Goal: Task Accomplishment & Management: Complete application form

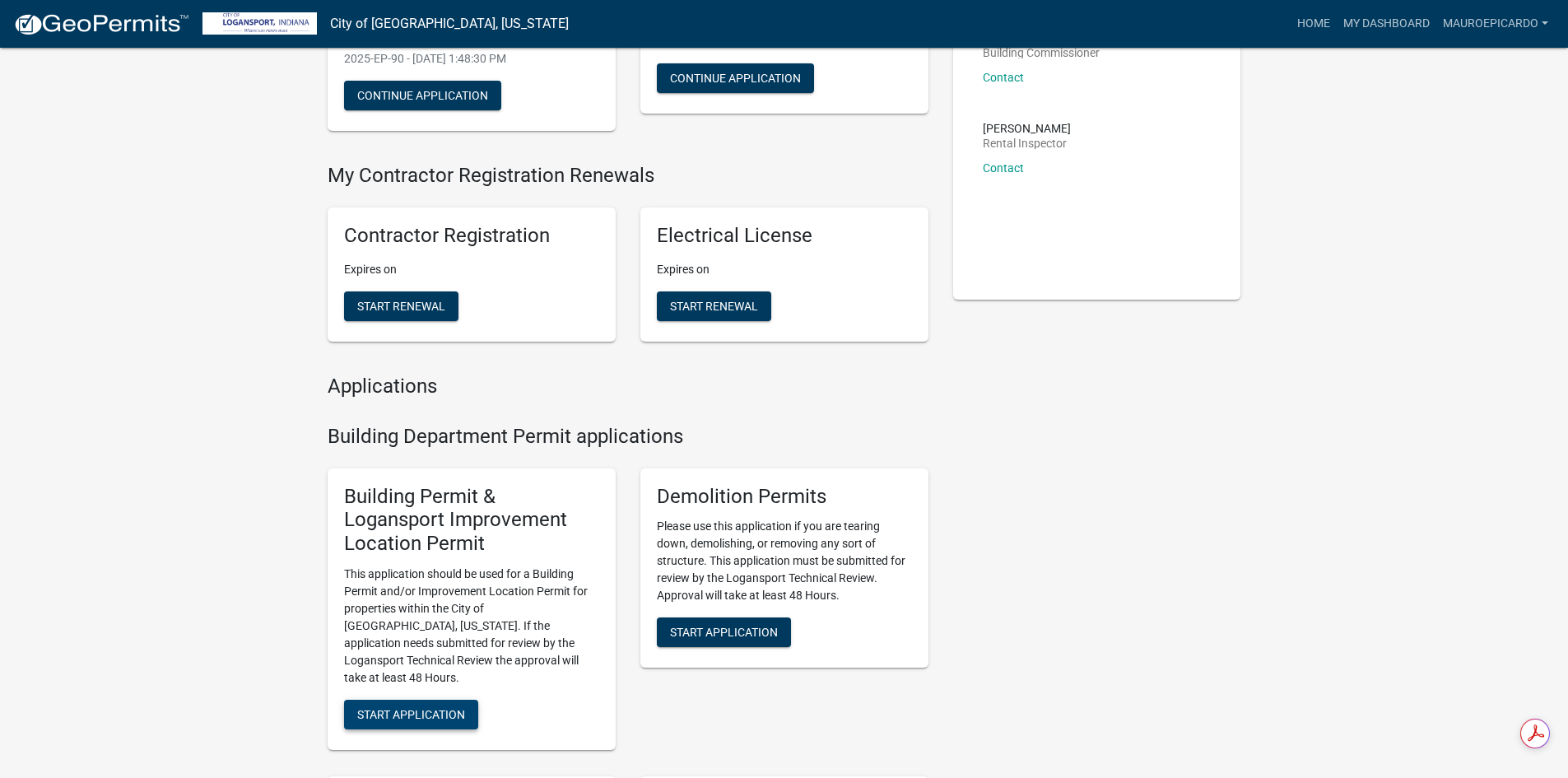
click at [408, 708] on span "Start Application" at bounding box center [411, 715] width 108 height 13
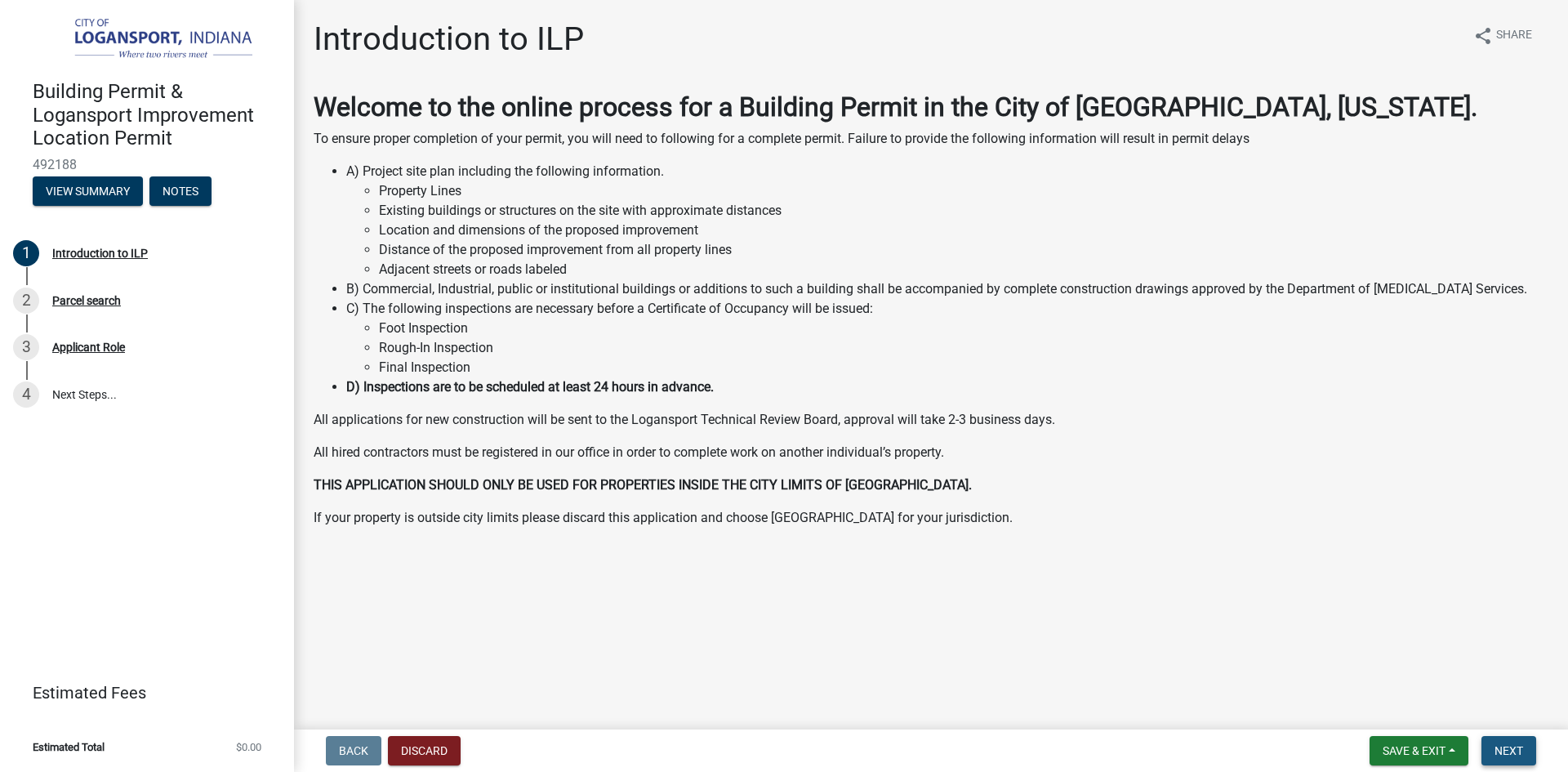
click at [1530, 760] on button "Next" at bounding box center [1509, 751] width 55 height 30
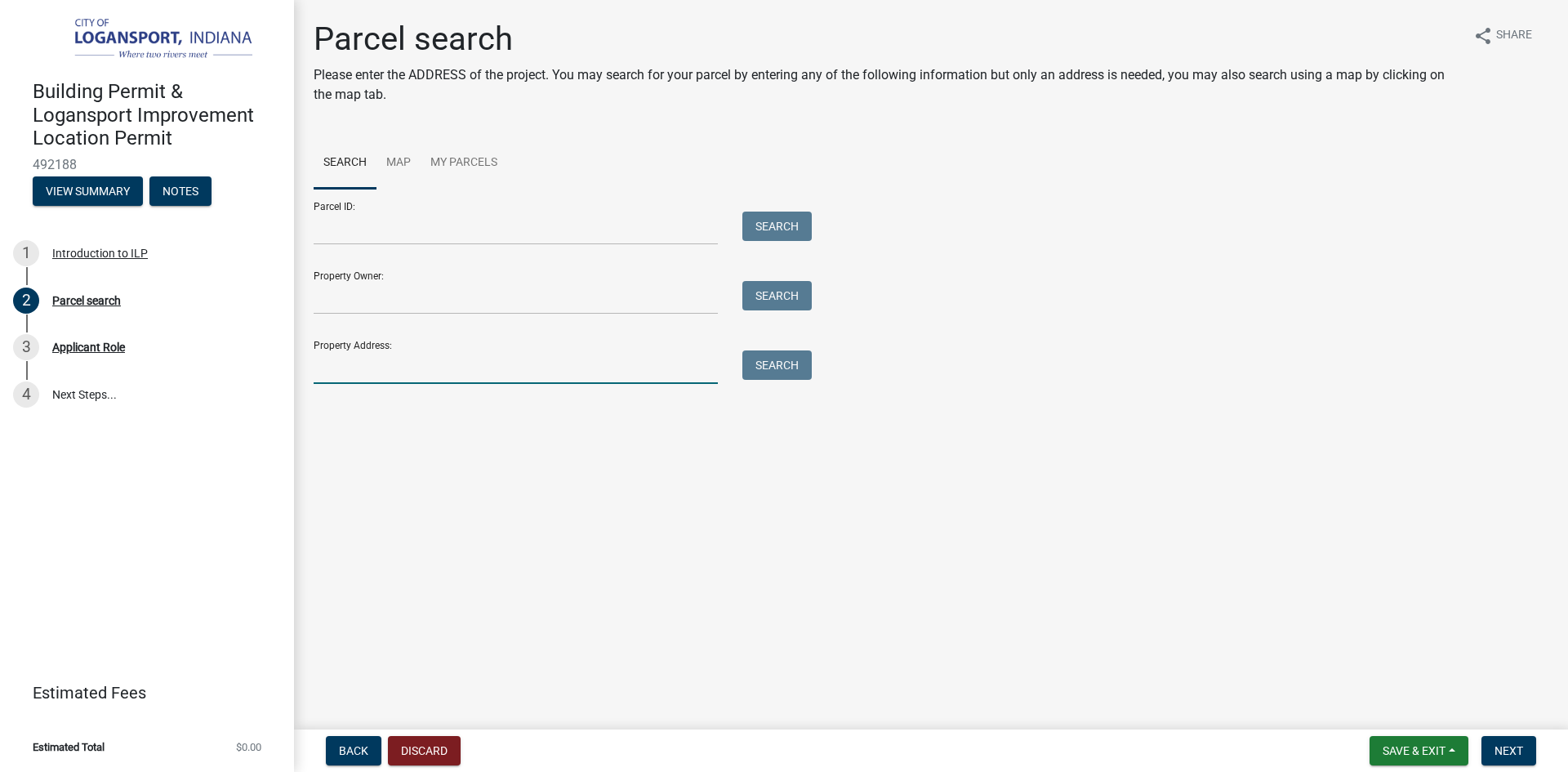
click at [371, 373] on input "Property Address:" at bounding box center [516, 367] width 404 height 33
click at [780, 360] on button "Search" at bounding box center [777, 365] width 70 height 30
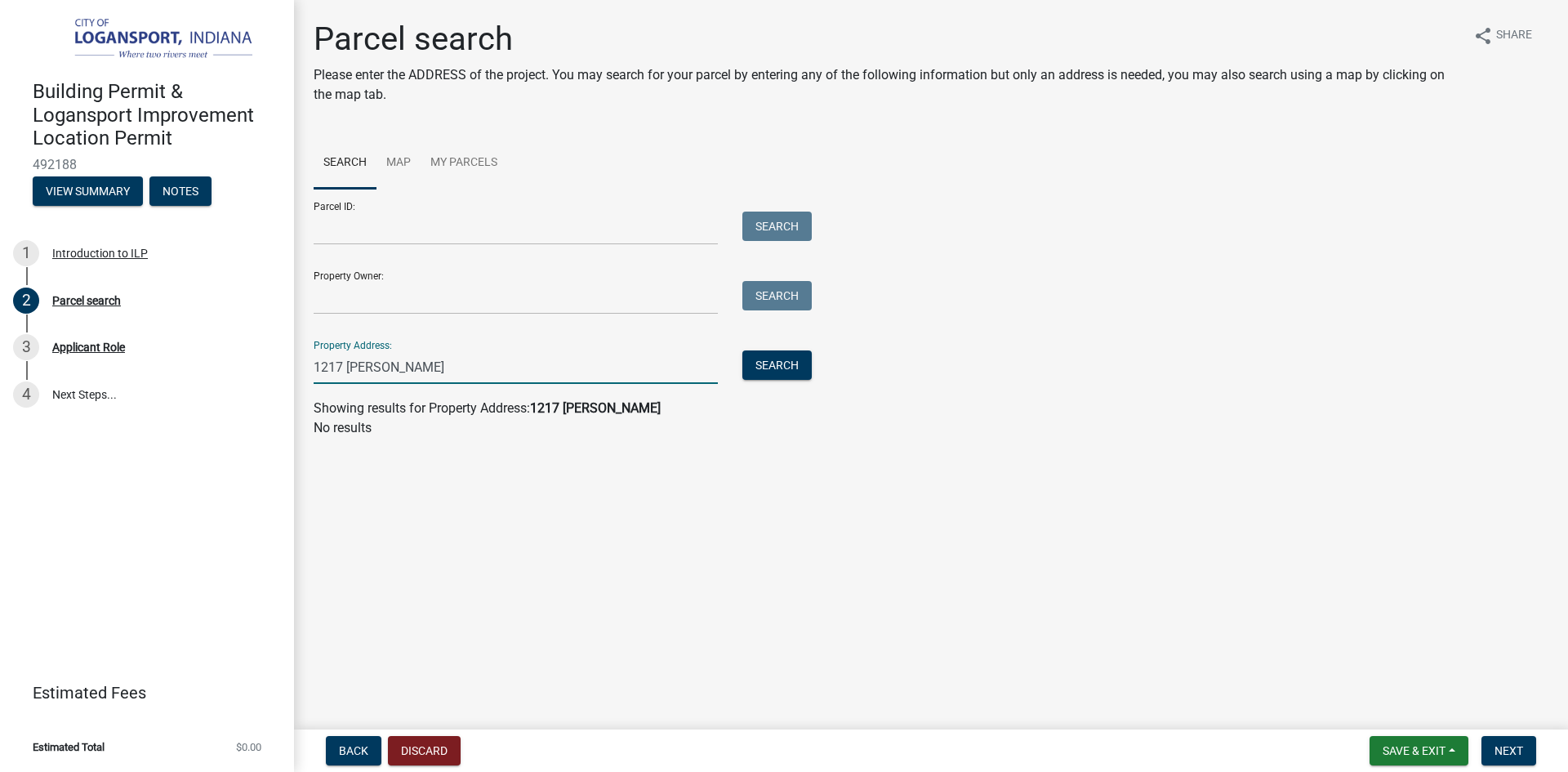
click at [415, 371] on input "1217 [PERSON_NAME]" at bounding box center [516, 367] width 404 height 33
type input "[STREET_ADDRESS][PERSON_NAME]"
click at [780, 367] on button "Search" at bounding box center [777, 365] width 70 height 30
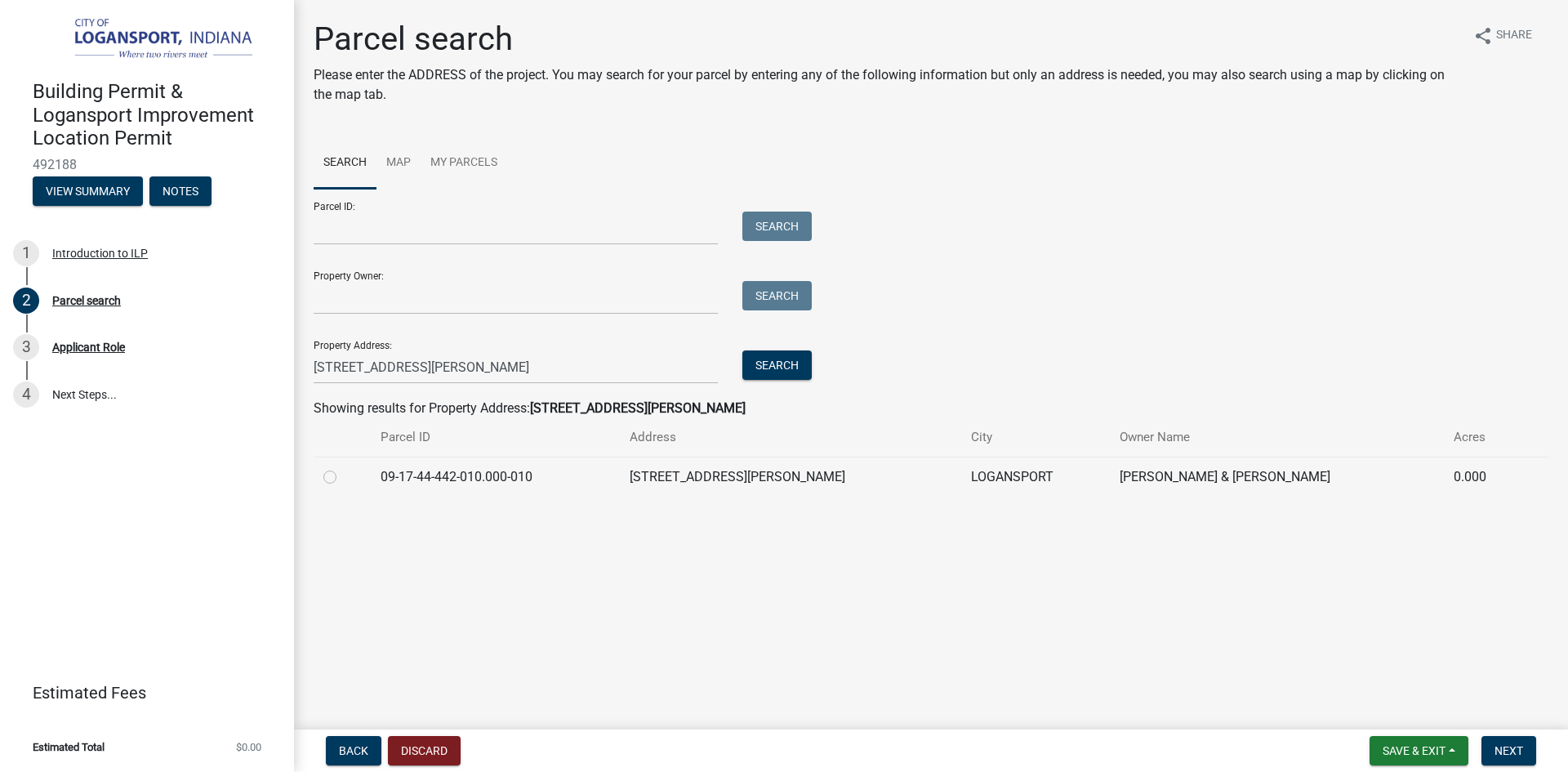
click at [343, 467] on label at bounding box center [343, 467] width 0 height 0
click at [343, 477] on input "radio" at bounding box center [348, 472] width 11 height 11
radio input "true"
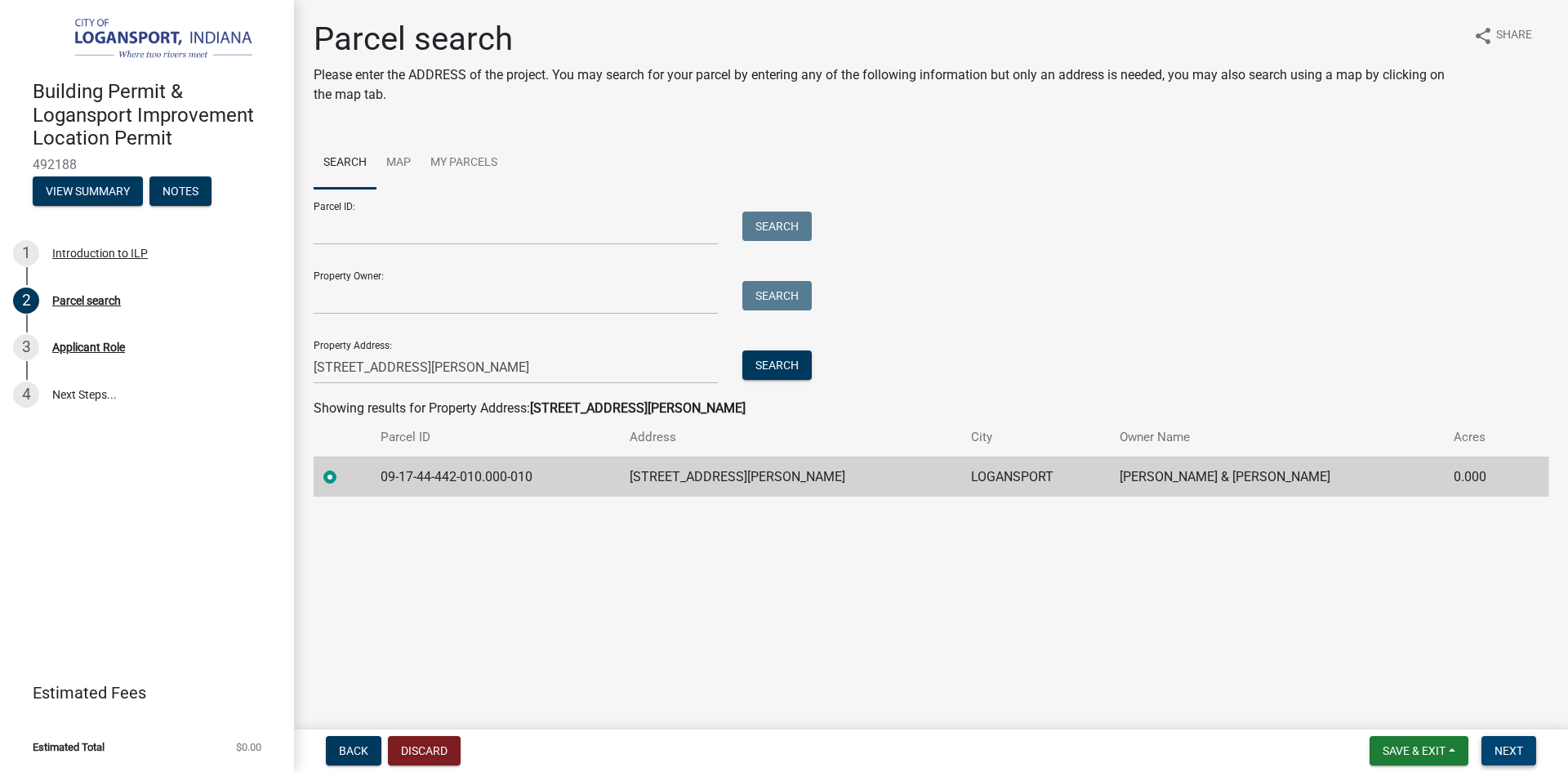
click at [1513, 750] on span "Next" at bounding box center [1508, 751] width 29 height 13
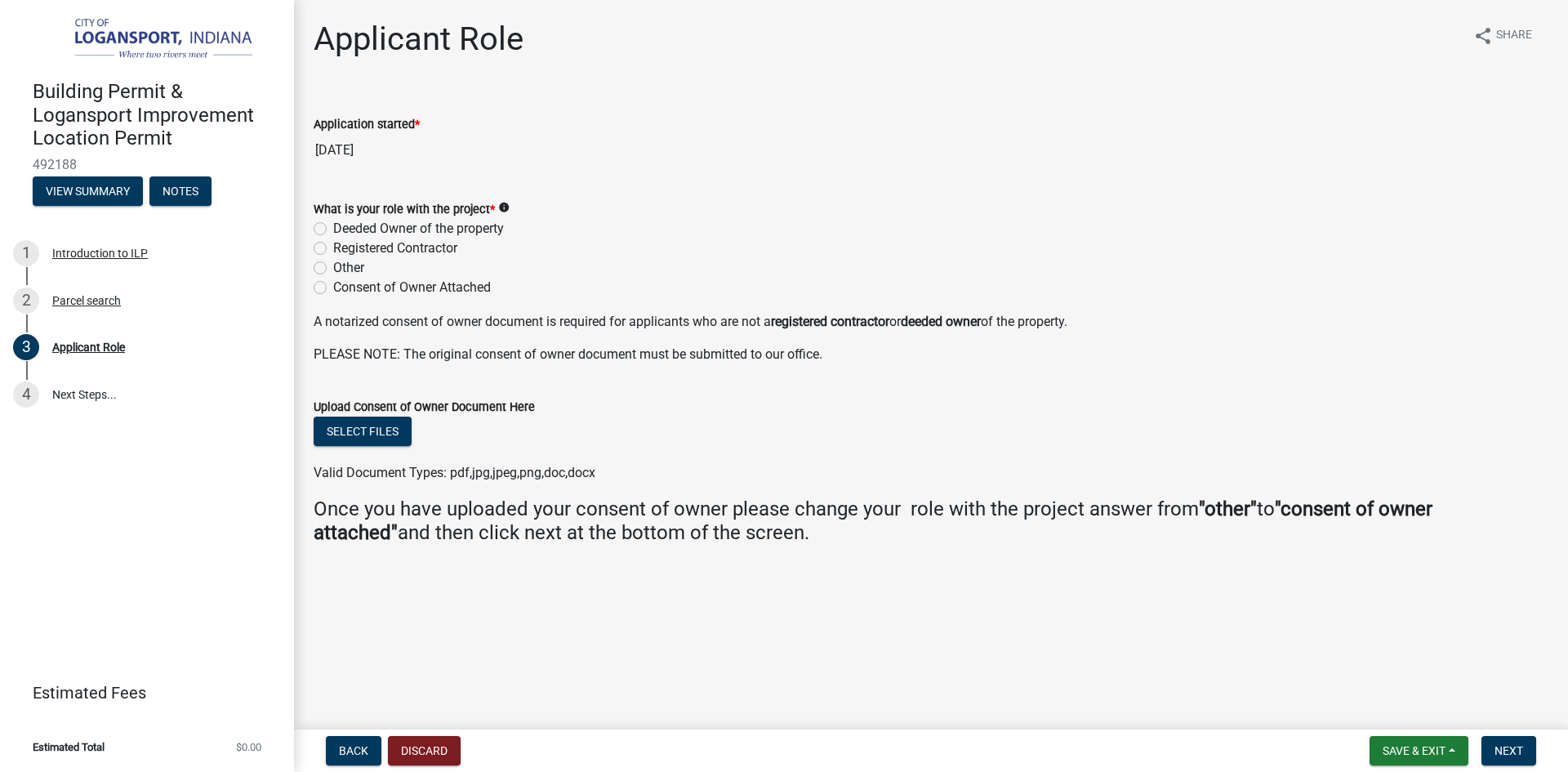
click at [334, 247] on label "Registered Contractor" at bounding box center [396, 248] width 124 height 20
click at [334, 247] on input "Registered Contractor" at bounding box center [339, 244] width 11 height 11
radio input "true"
click at [1516, 753] on span "Next" at bounding box center [1508, 751] width 29 height 13
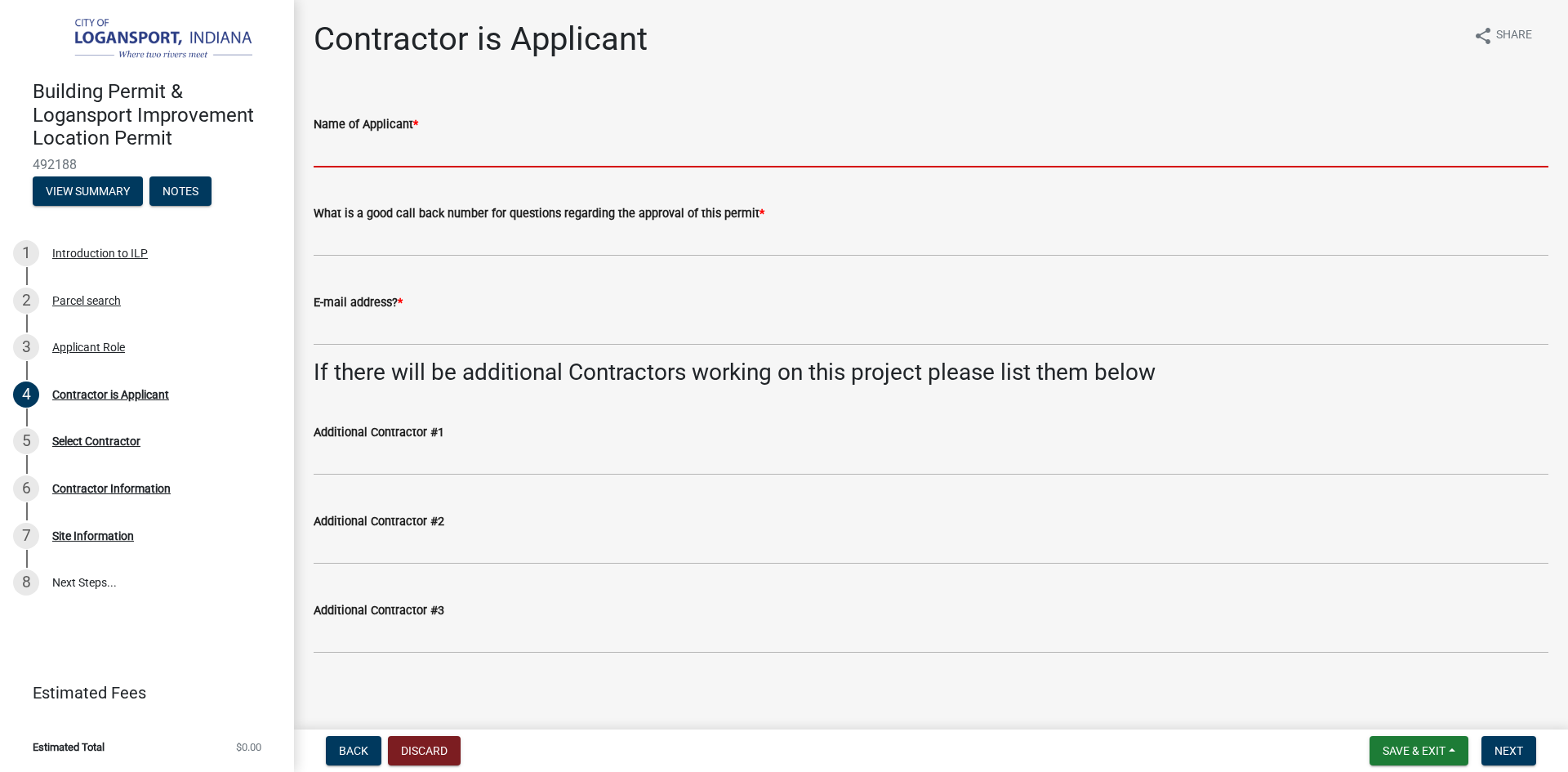
click at [361, 164] on input "Name of Applicant *" at bounding box center [931, 151] width 1235 height 33
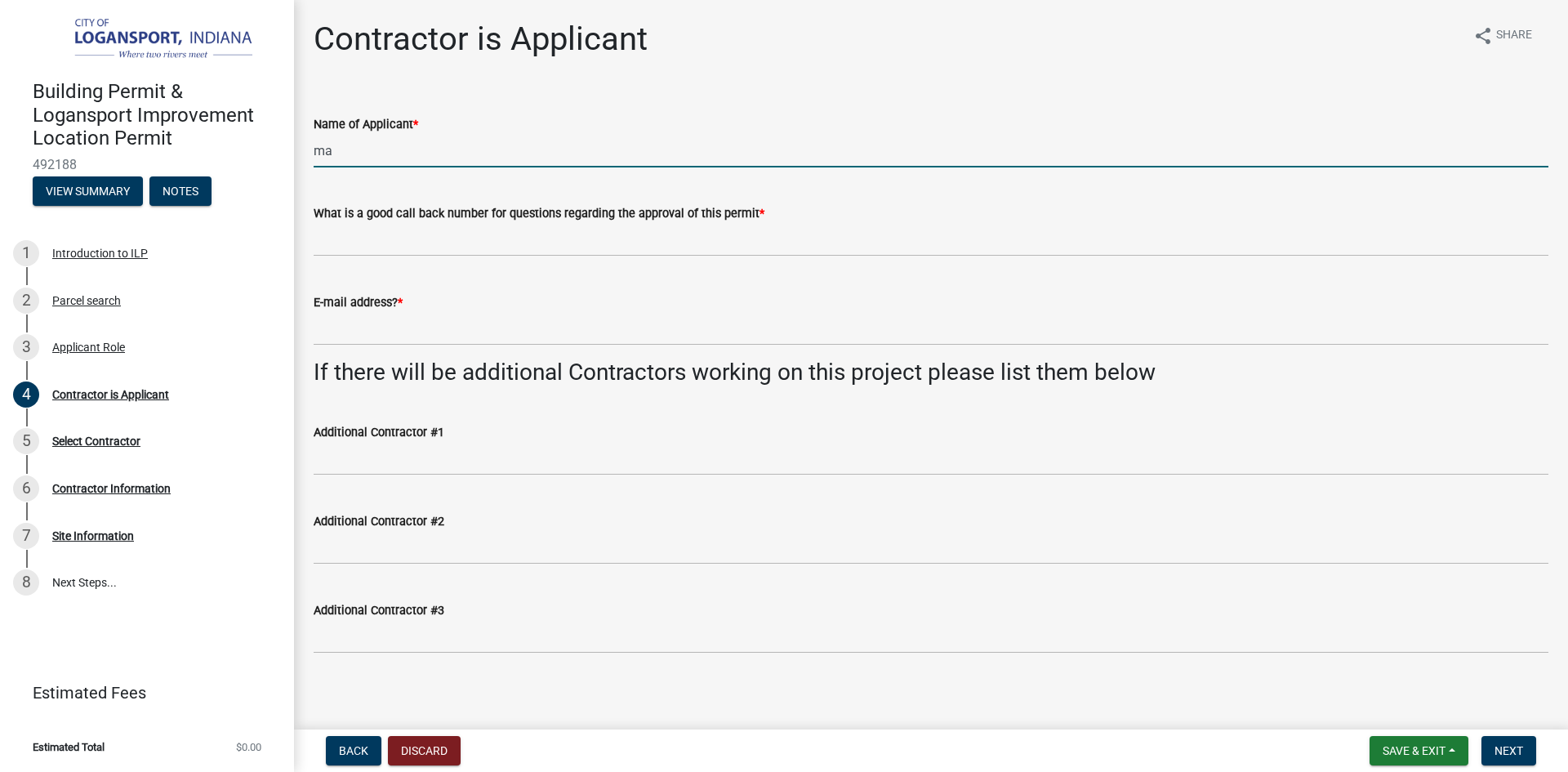
type input "m"
type input "[PERSON_NAME]"
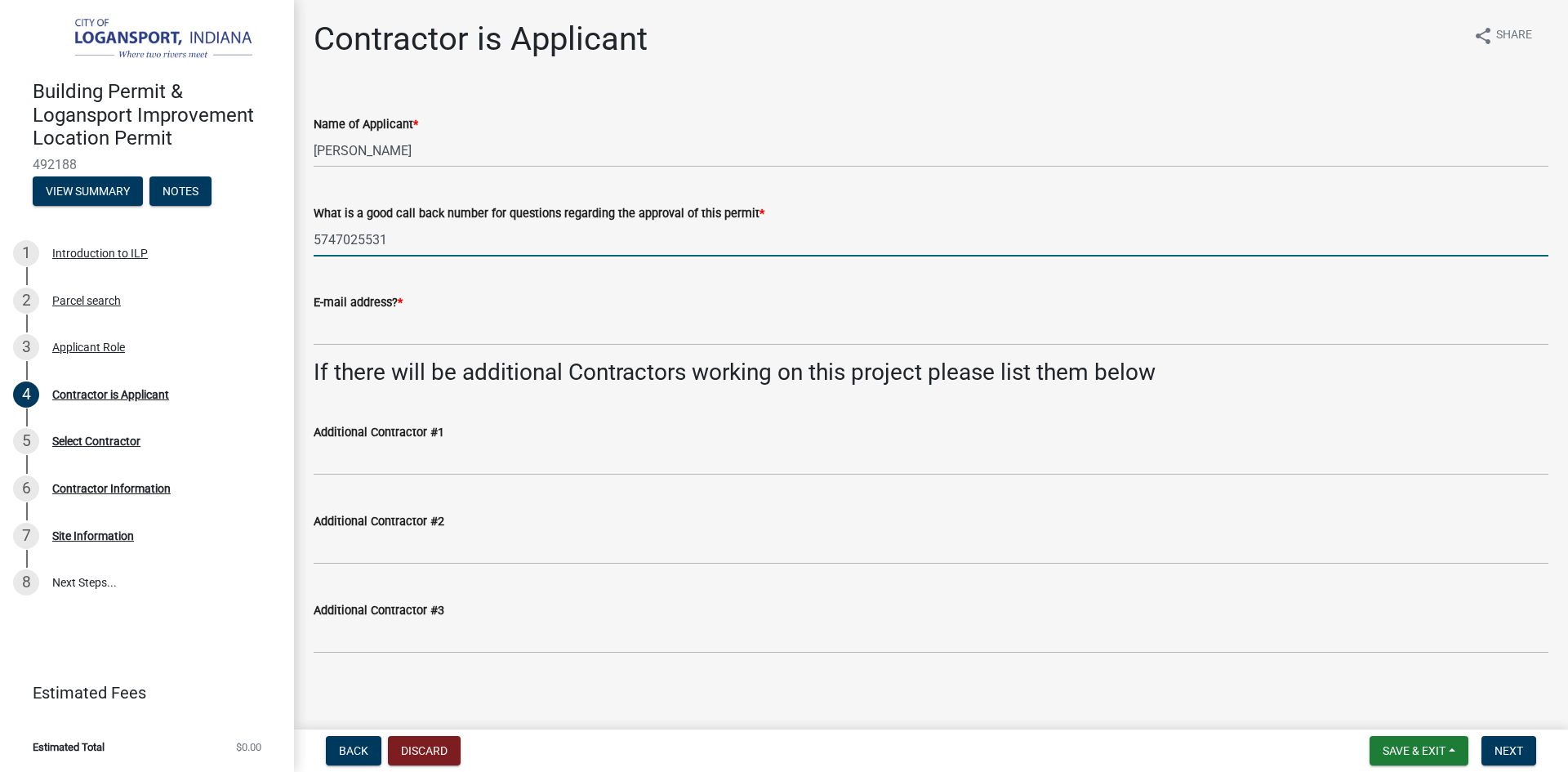
type input "5747025531"
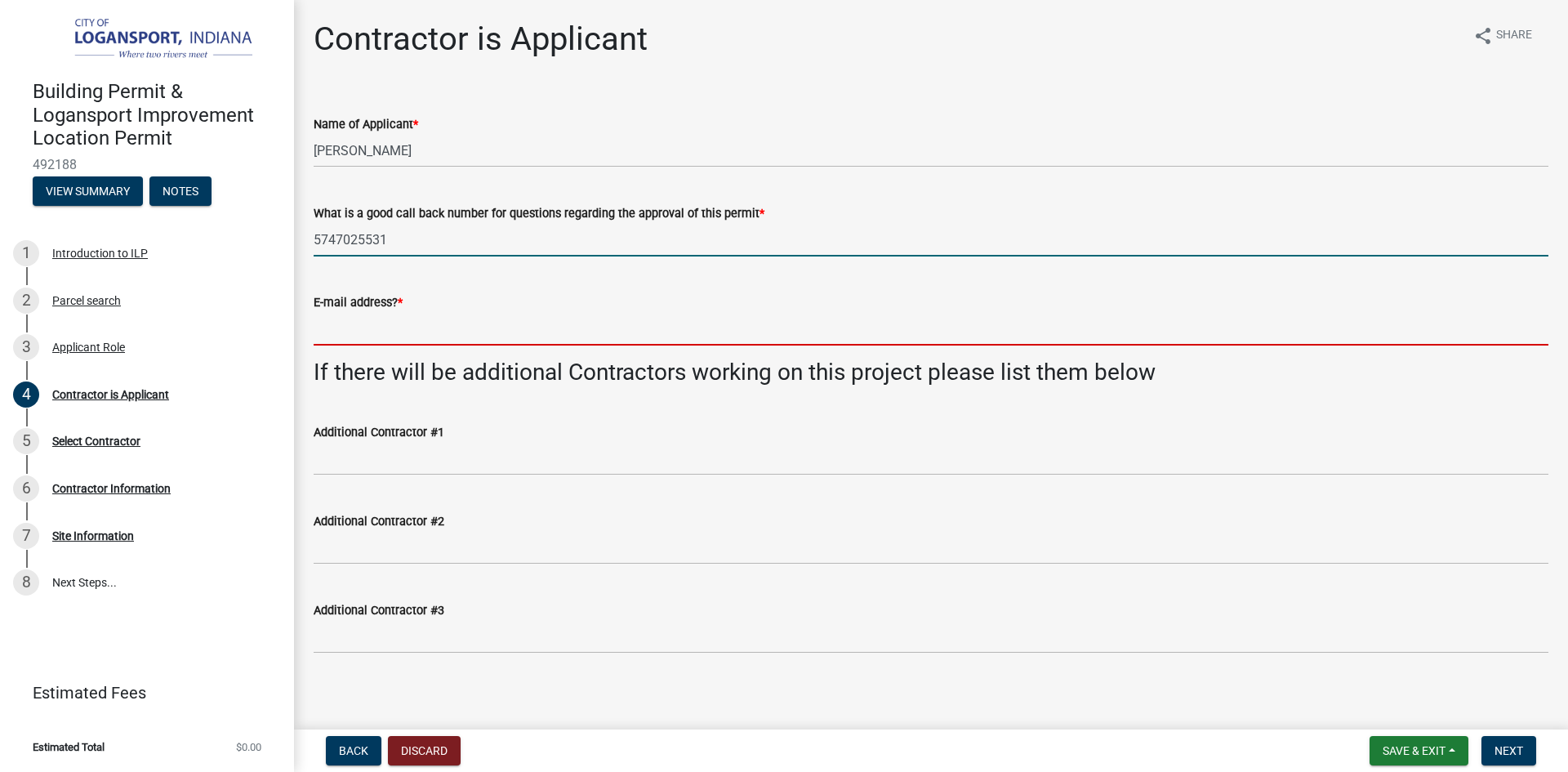
click at [364, 335] on input "E-mail address? *" at bounding box center [931, 329] width 1235 height 33
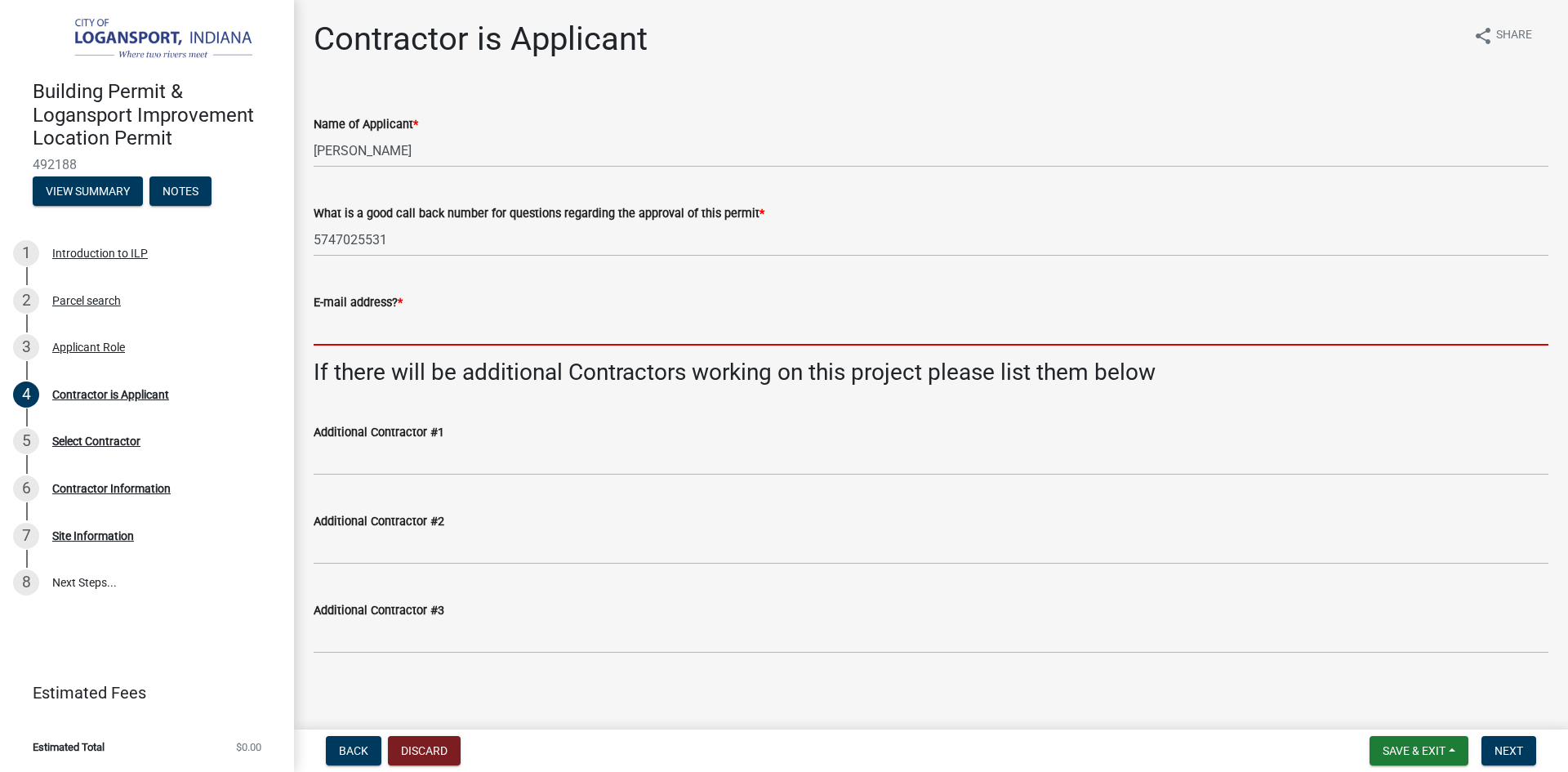
type input "[EMAIL_ADDRESS][DOMAIN_NAME]"
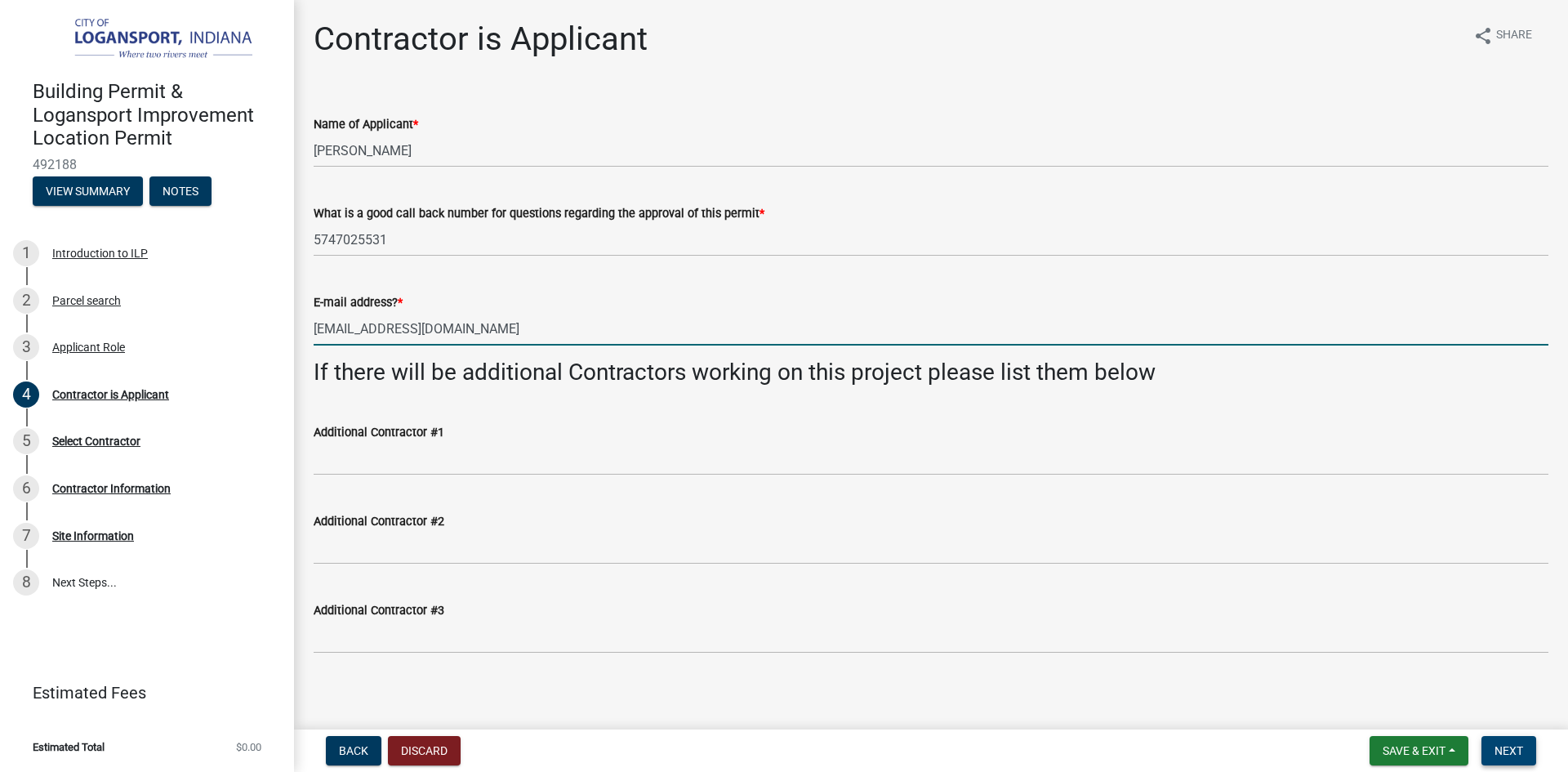
click at [1508, 745] on span "Next" at bounding box center [1508, 751] width 29 height 13
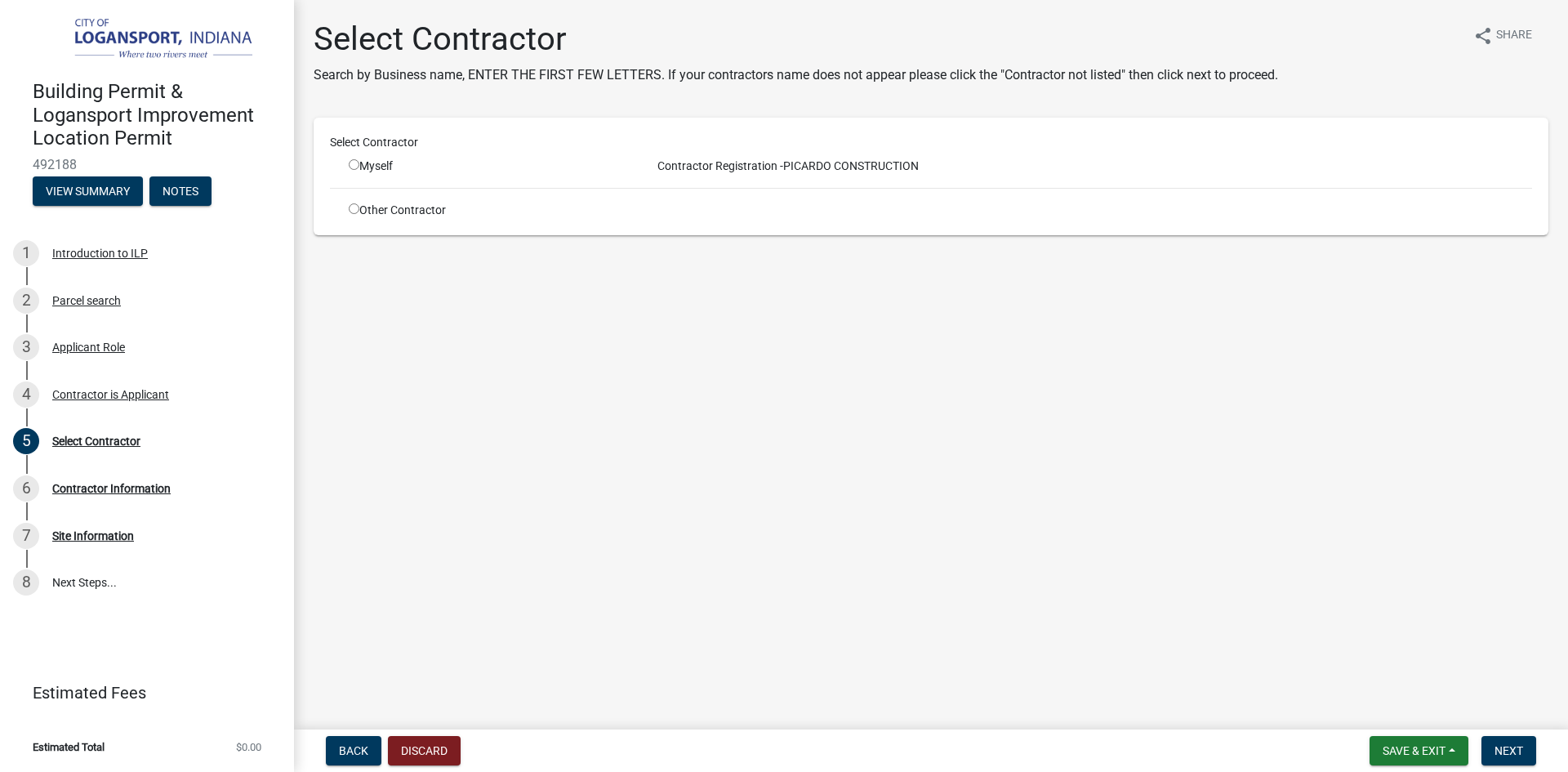
click at [351, 162] on input "radio" at bounding box center [354, 164] width 11 height 11
radio input "true"
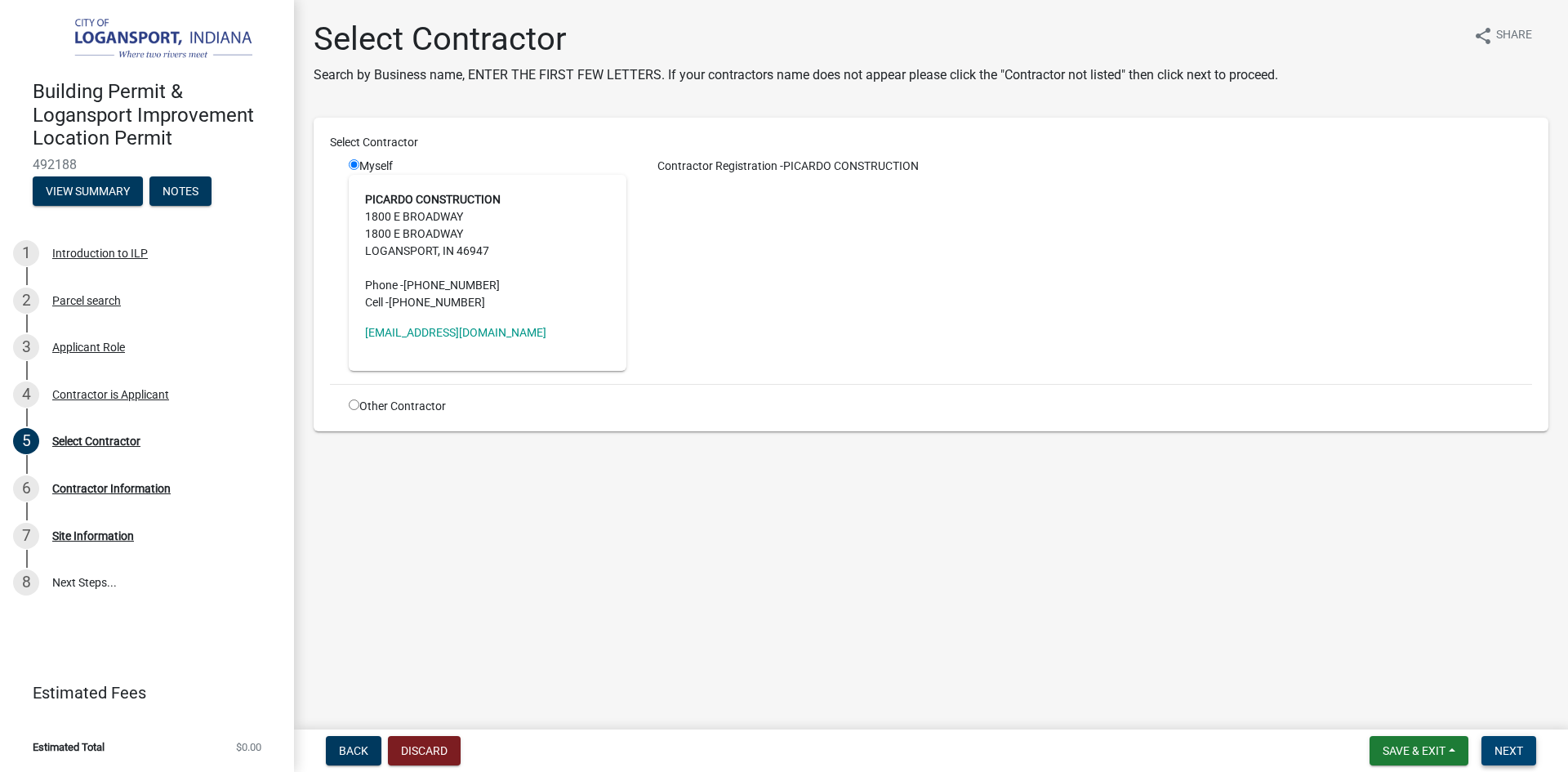
click at [1524, 752] on button "Next" at bounding box center [1509, 751] width 55 height 30
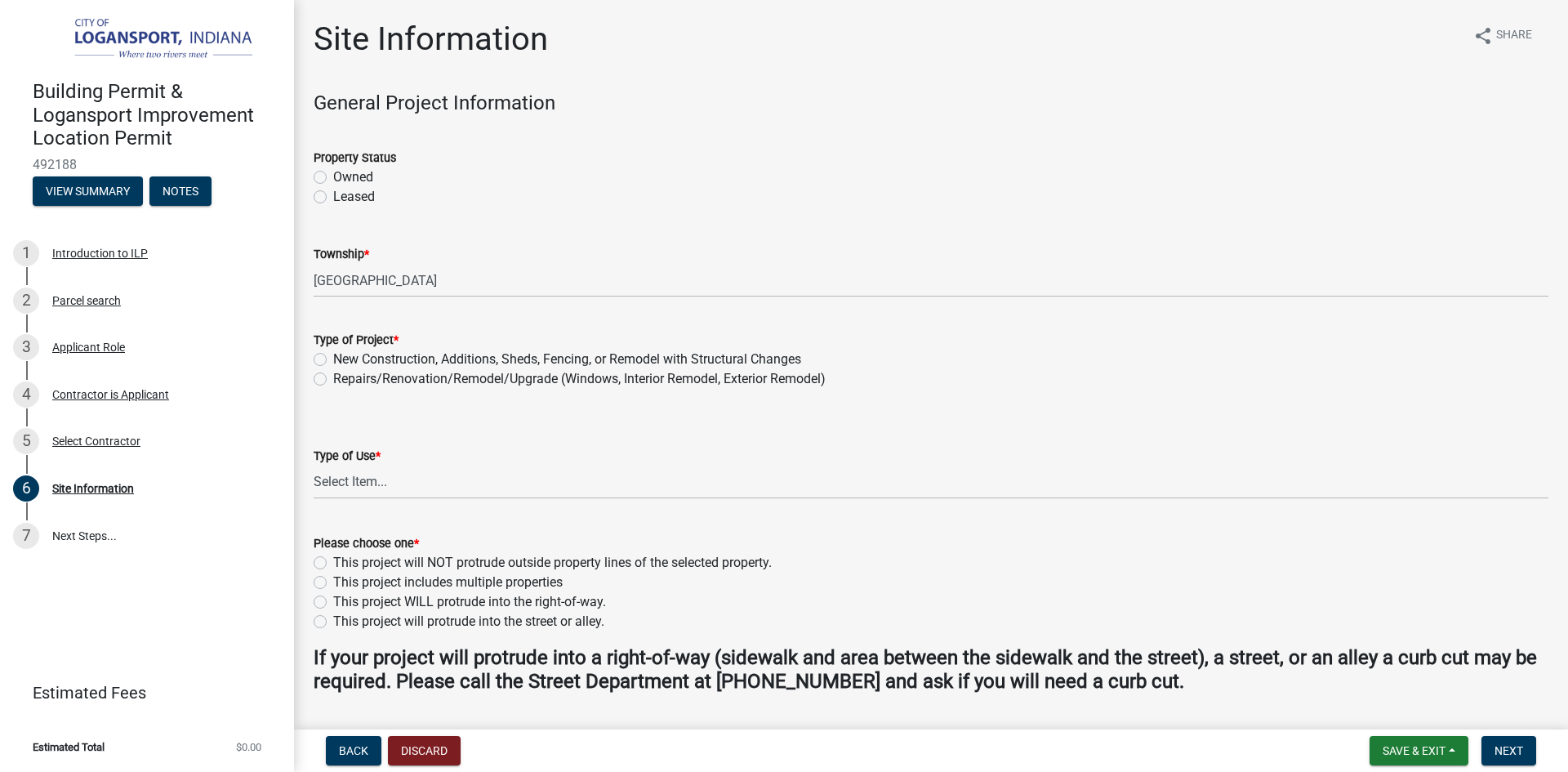
click at [334, 176] on label "Owned" at bounding box center [354, 177] width 40 height 20
click at [334, 176] on input "Owned" at bounding box center [339, 172] width 11 height 11
radio input "true"
click at [334, 379] on label "Repairs/Renovation/Remodel/Upgrade (Windows, Interior Remodel, Exterior Remodel)" at bounding box center [580, 379] width 493 height 20
click at [334, 379] on input "Repairs/Renovation/Remodel/Upgrade (Windows, Interior Remodel, Exterior Remodel)" at bounding box center [339, 374] width 11 height 11
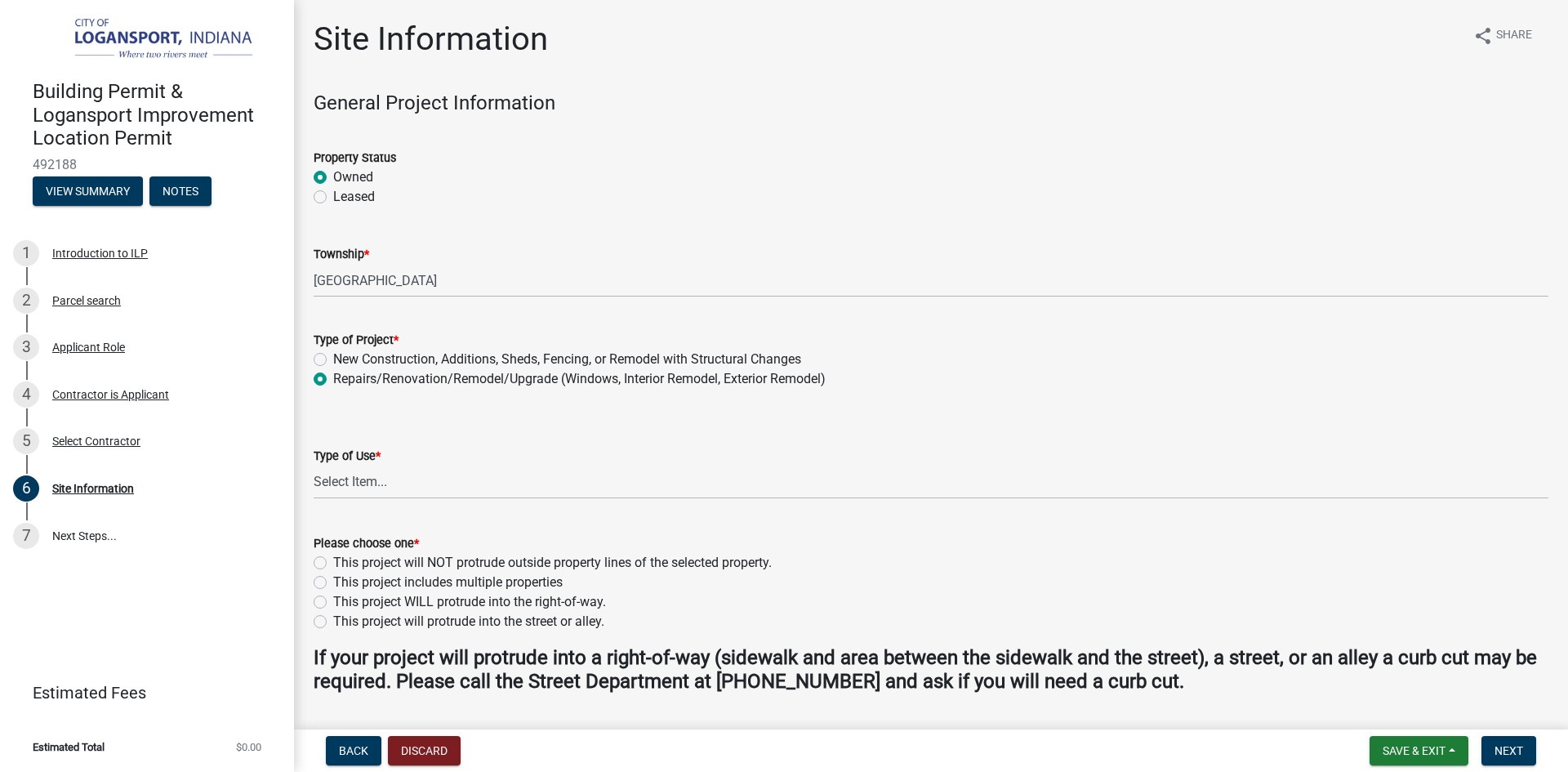
radio input "true"
click at [400, 475] on select "Select Item... Residential Commercial/Industrial Agricultural Public/Semi Public" at bounding box center [931, 482] width 1235 height 33
click at [314, 466] on select "Select Item... Residential Commercial/Industrial Agricultural Public/Semi Public" at bounding box center [931, 482] width 1235 height 33
select select "62802869-e470-474a-8a4c-8dbe1ccdd5ac"
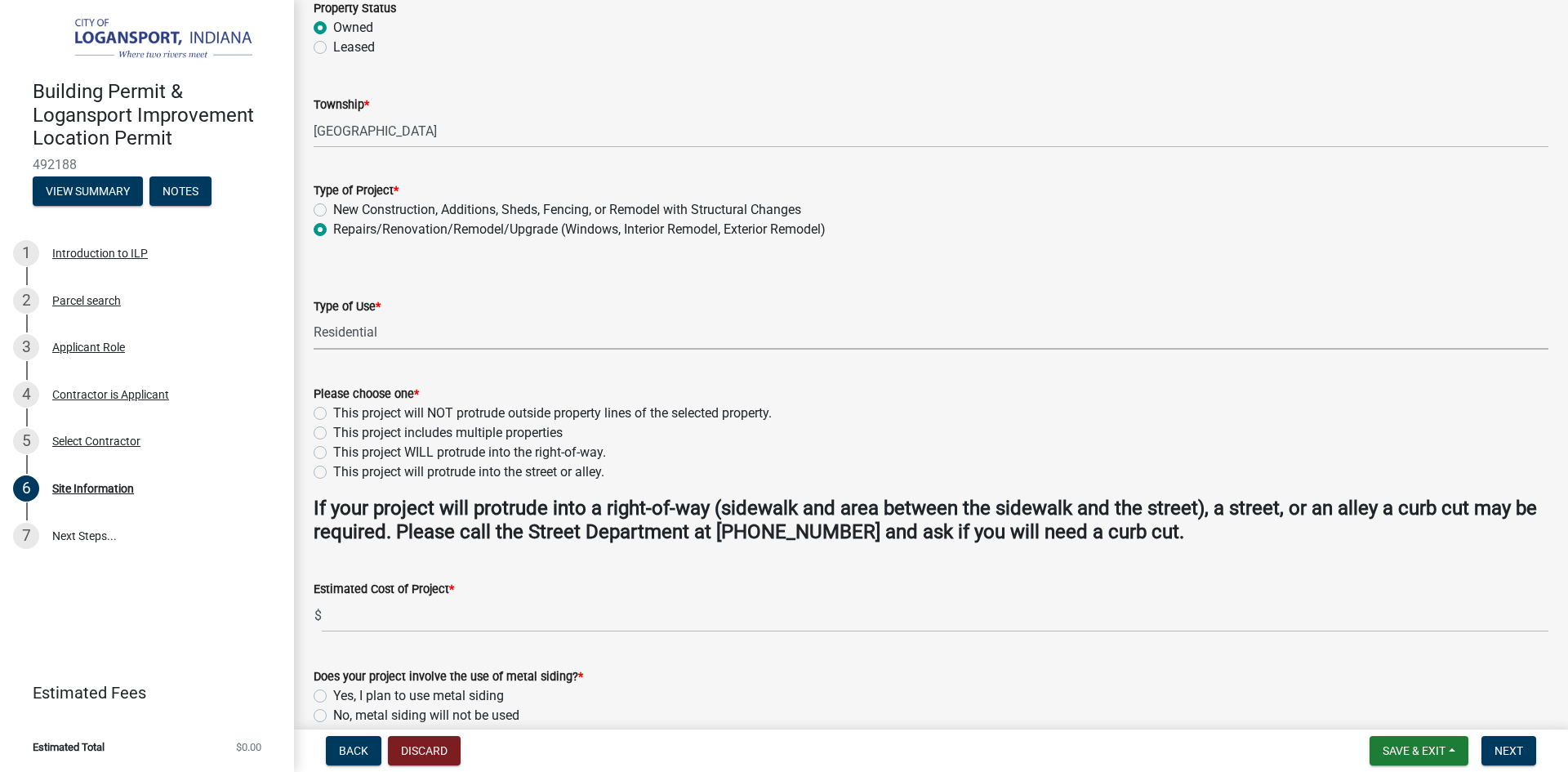
scroll to position [163, 0]
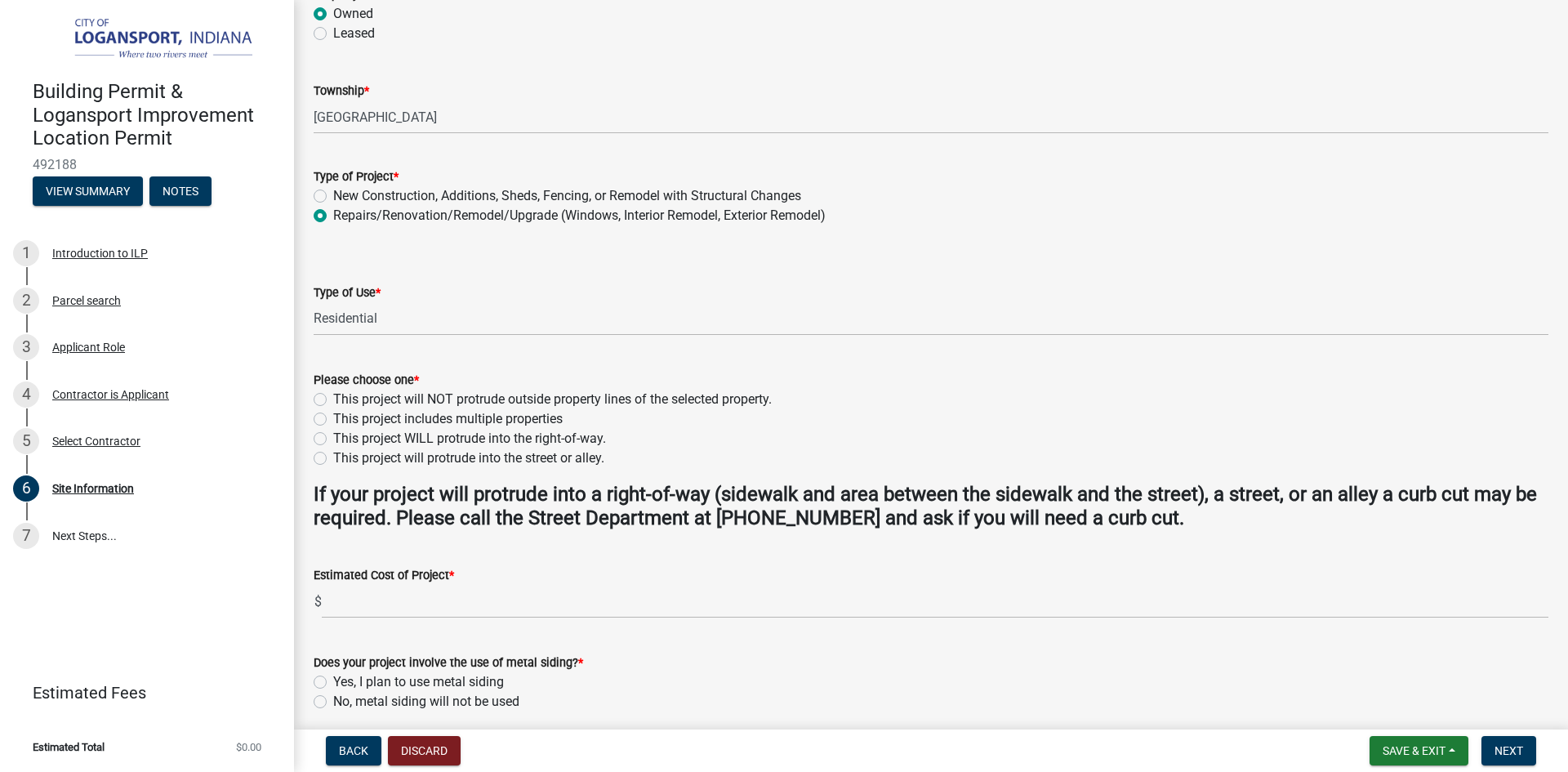
click at [334, 398] on label "This project will NOT protrude outside property lines of the selected property." at bounding box center [553, 400] width 439 height 20
click at [334, 398] on input "This project will NOT protrude outside property lines of the selected property." at bounding box center [339, 395] width 11 height 11
radio input "true"
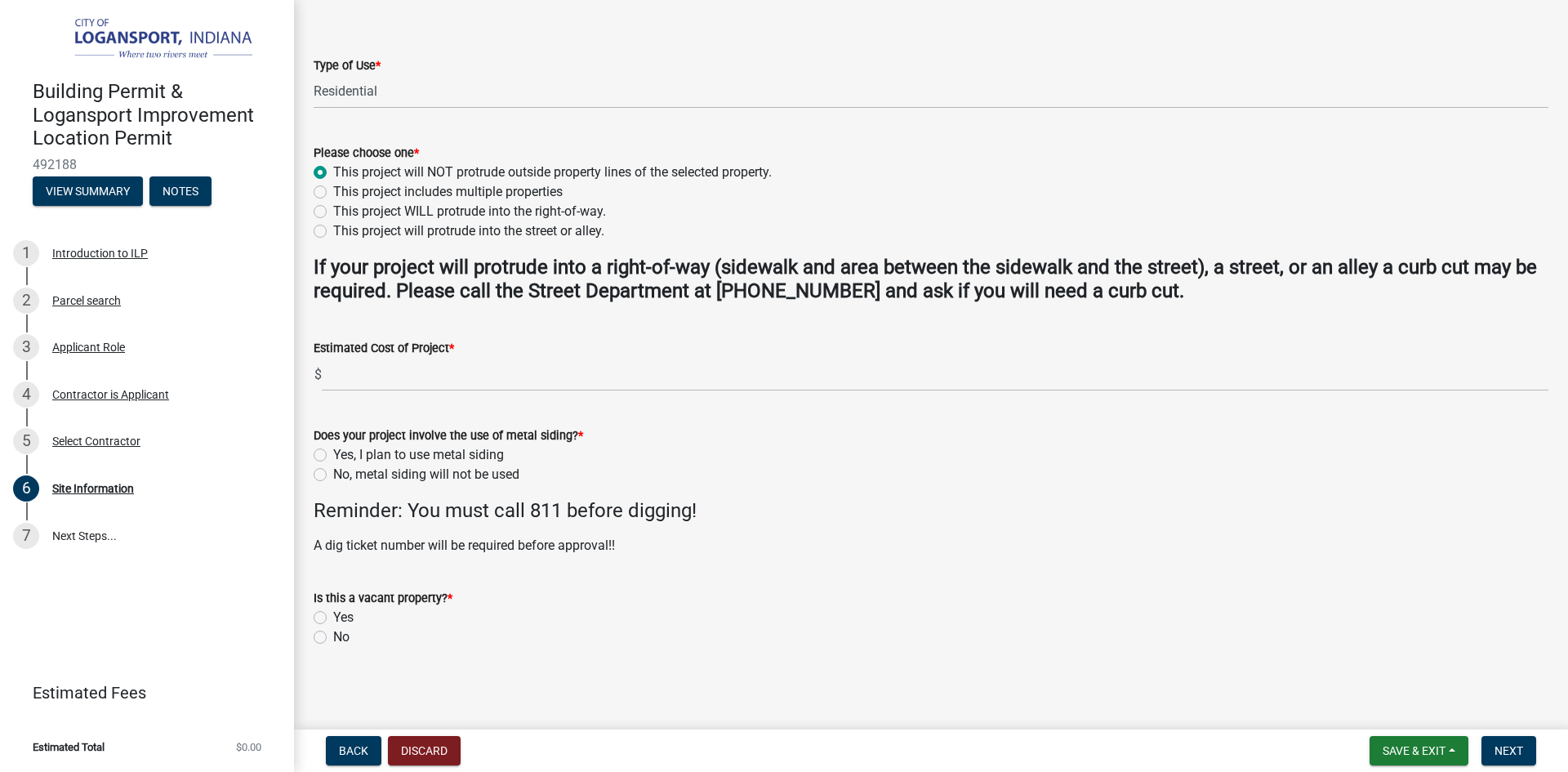
scroll to position [393, 0]
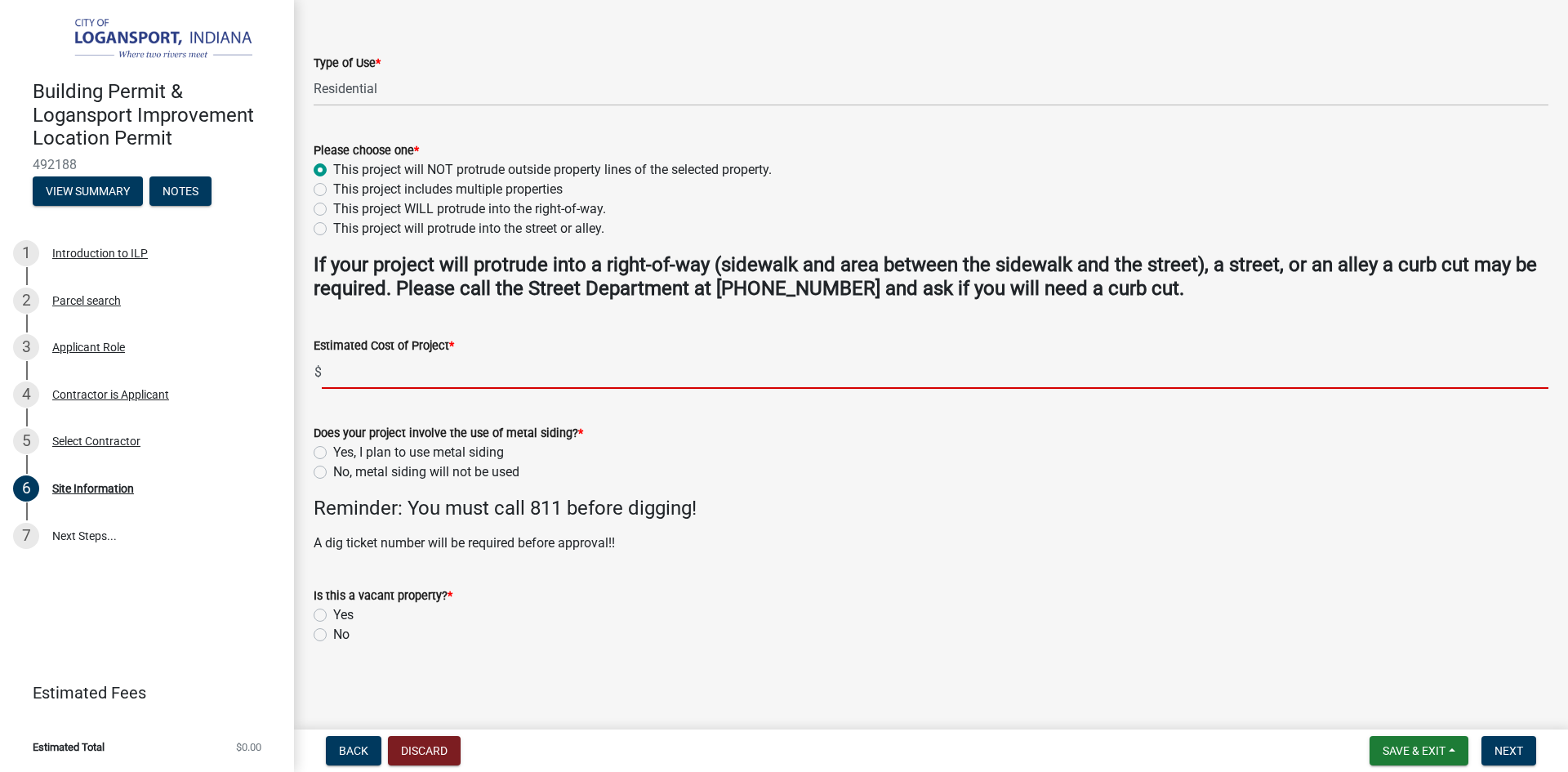
click at [363, 379] on input "text" at bounding box center [936, 372] width 1227 height 33
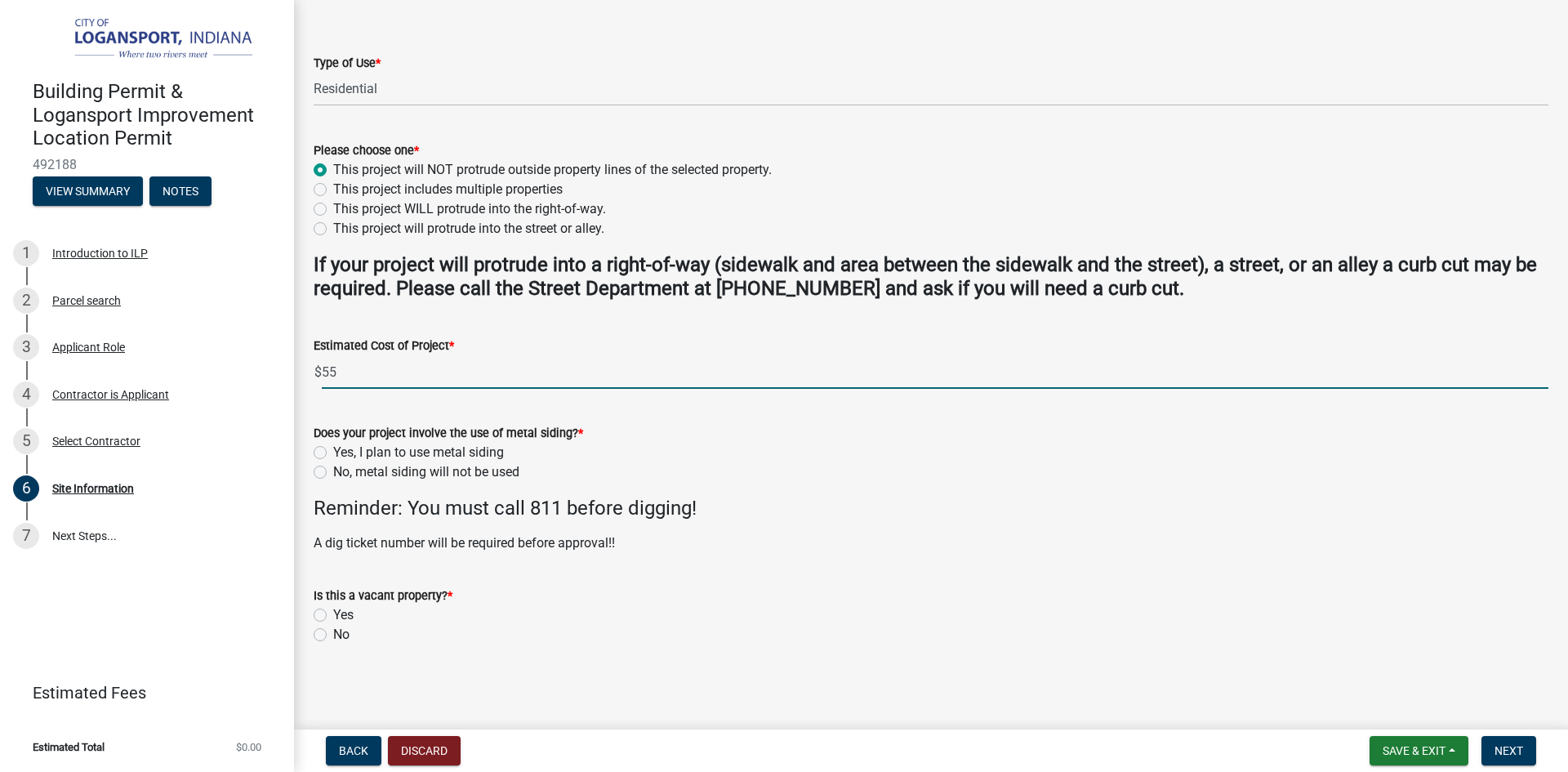
type input "5"
type input "40000"
click at [334, 470] on label "No, metal siding will not be used" at bounding box center [426, 472] width 186 height 20
click at [334, 470] on input "No, metal siding will not be used" at bounding box center [339, 467] width 11 height 11
radio input "true"
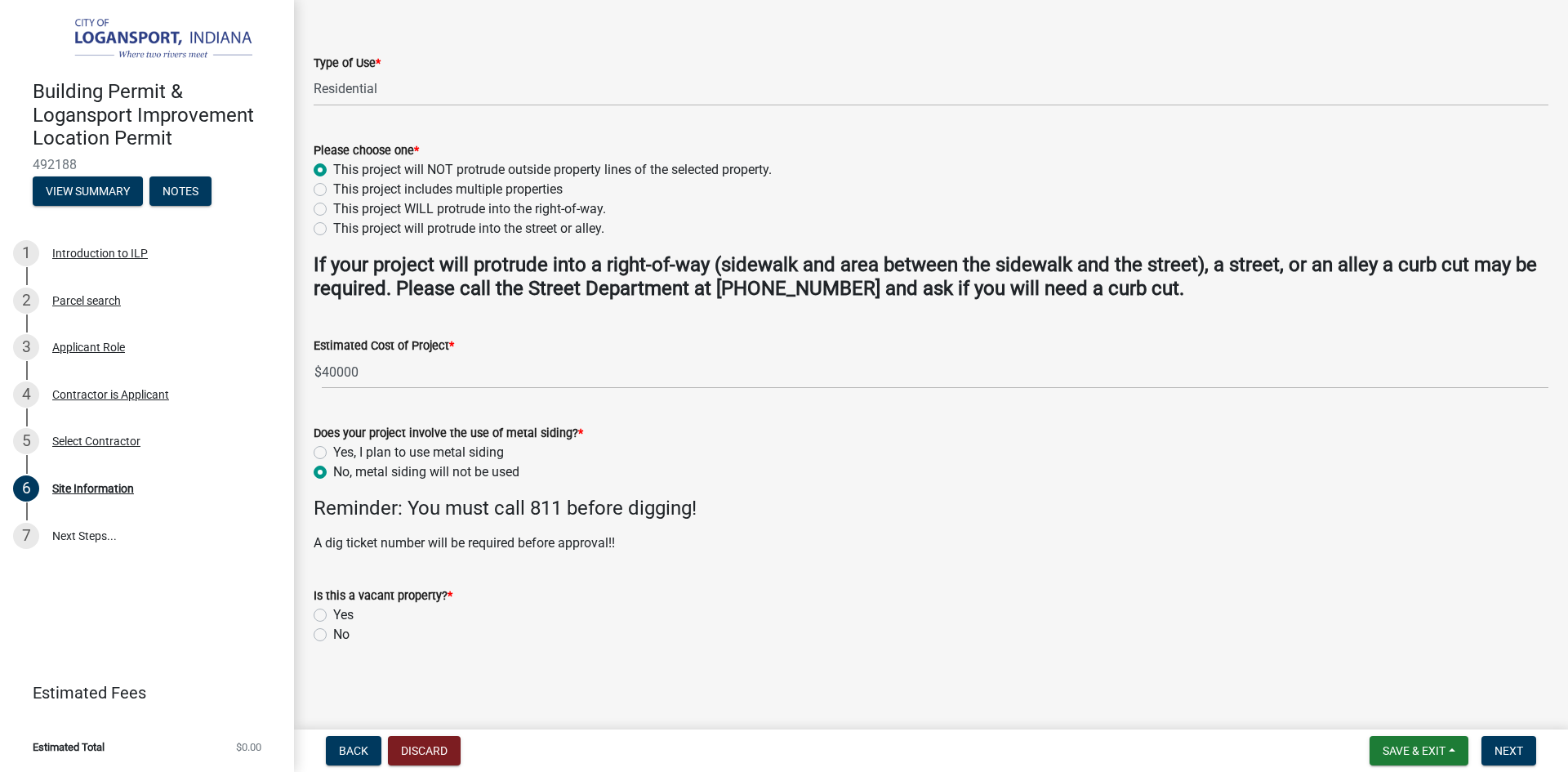
click at [334, 614] on label "Yes" at bounding box center [344, 615] width 21 height 20
click at [334, 614] on input "Yes" at bounding box center [339, 610] width 11 height 11
radio input "true"
click at [1521, 752] on span "Next" at bounding box center [1508, 751] width 29 height 13
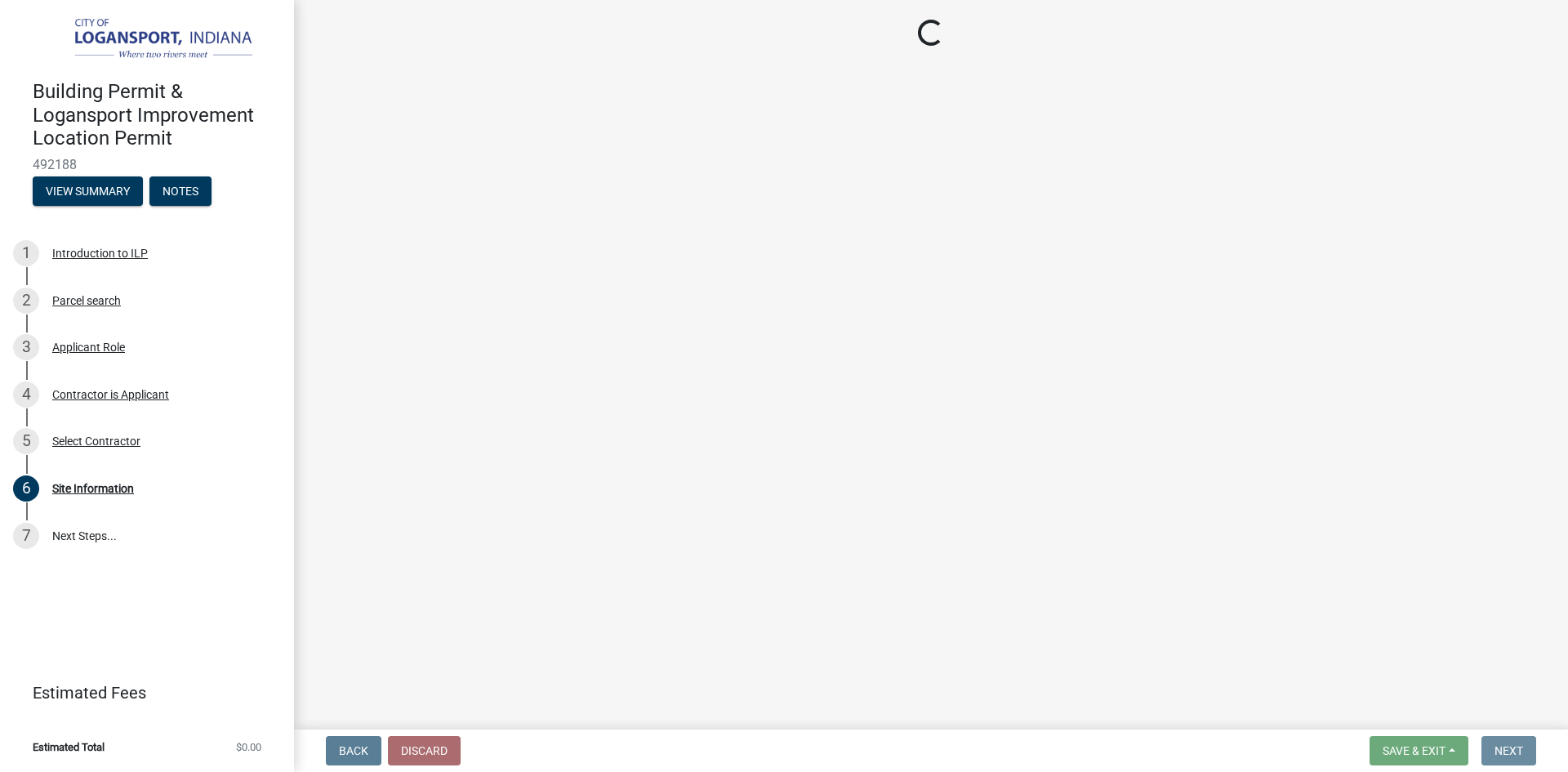
scroll to position [0, 0]
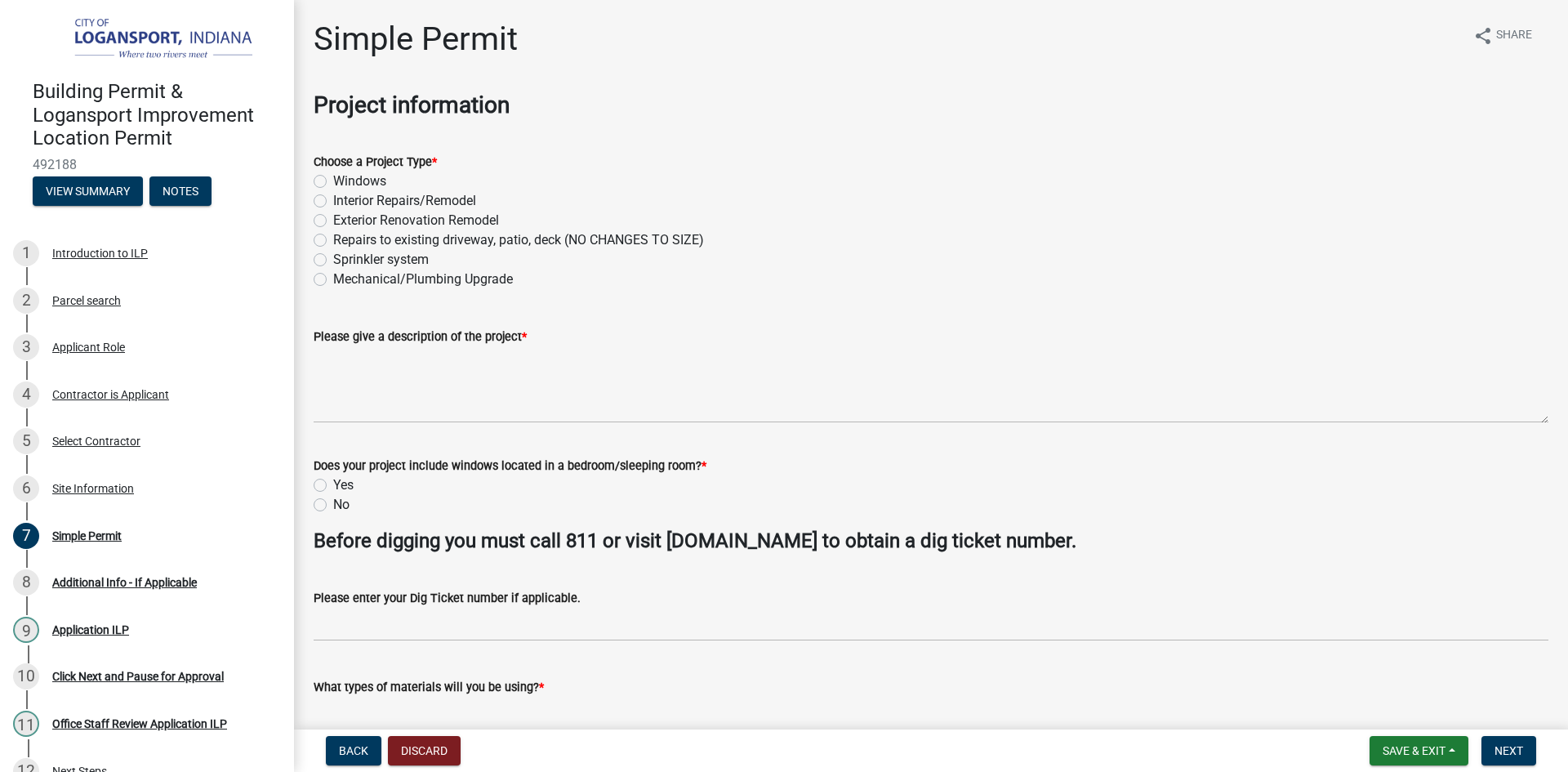
click at [334, 200] on label "Interior Repairs/Remodel" at bounding box center [405, 201] width 143 height 20
click at [334, 200] on input "Interior Repairs/Remodel" at bounding box center [339, 196] width 11 height 11
radio input "true"
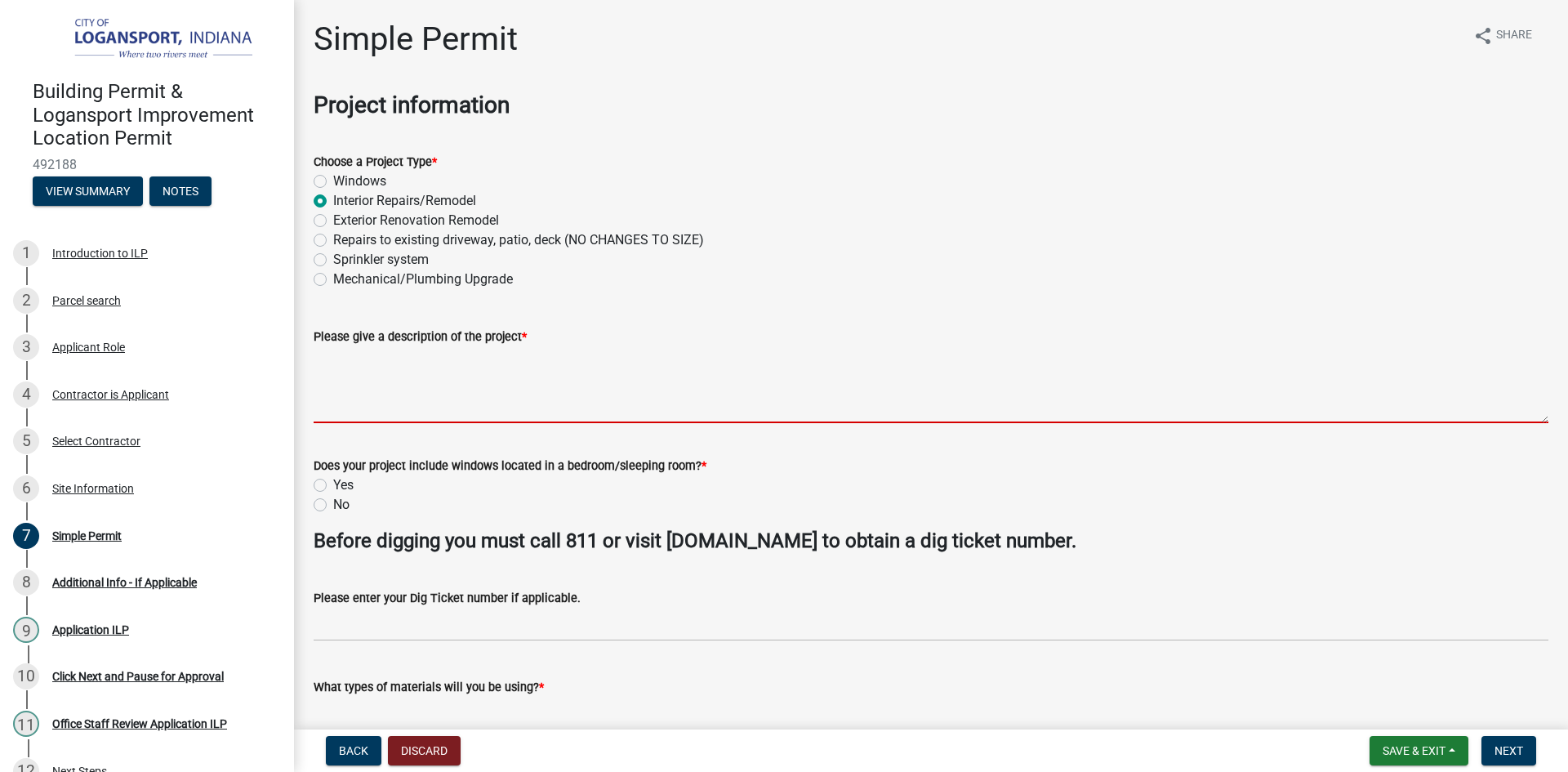
paste textarea "This project consists of a full residential renovation that includes demolition…"
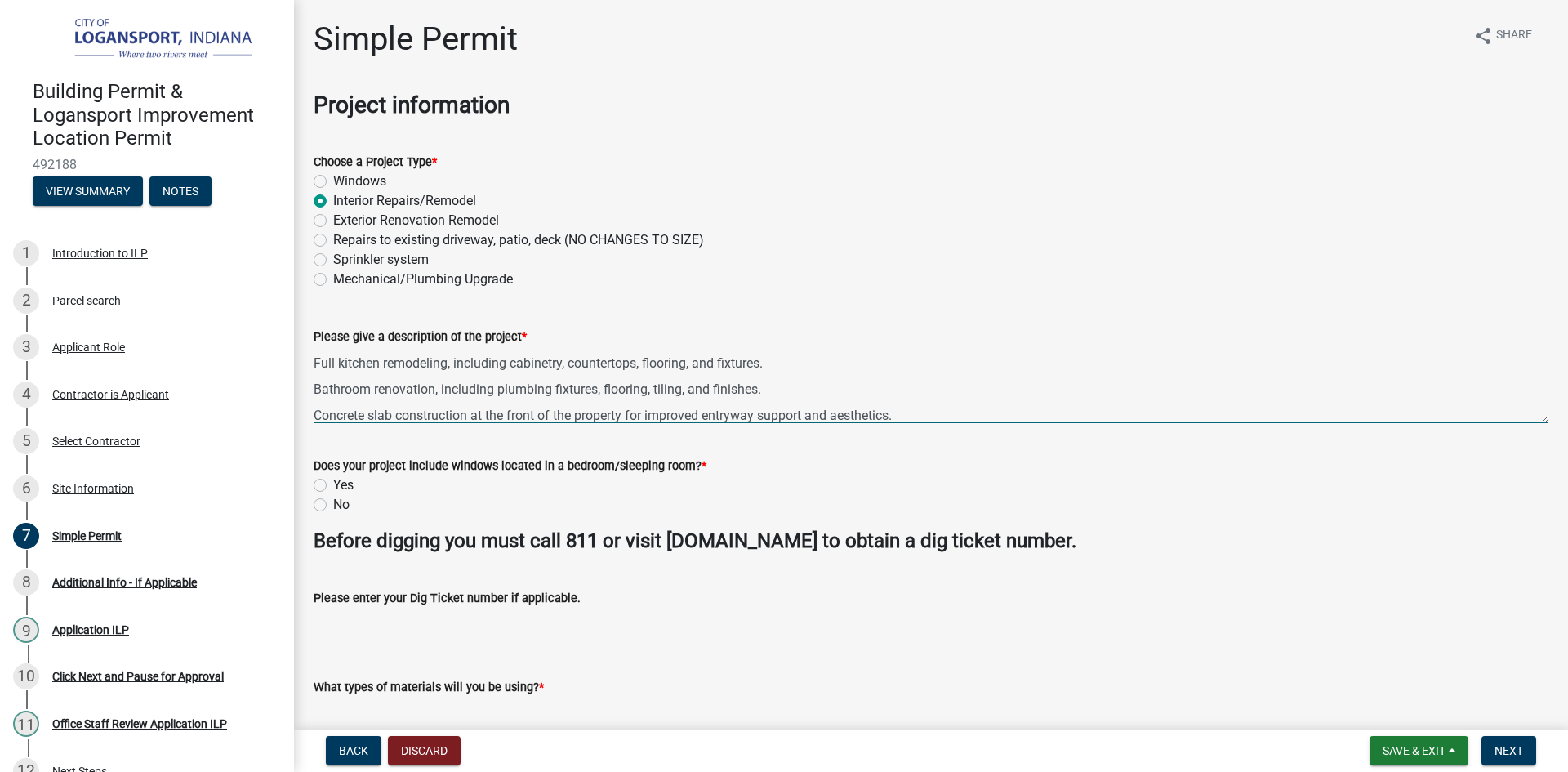
type textarea "This project consists of a full residential renovation that includes demolition…"
click at [334, 181] on label "Windows" at bounding box center [360, 181] width 53 height 20
click at [334, 181] on input "Windows" at bounding box center [339, 176] width 11 height 11
radio input "true"
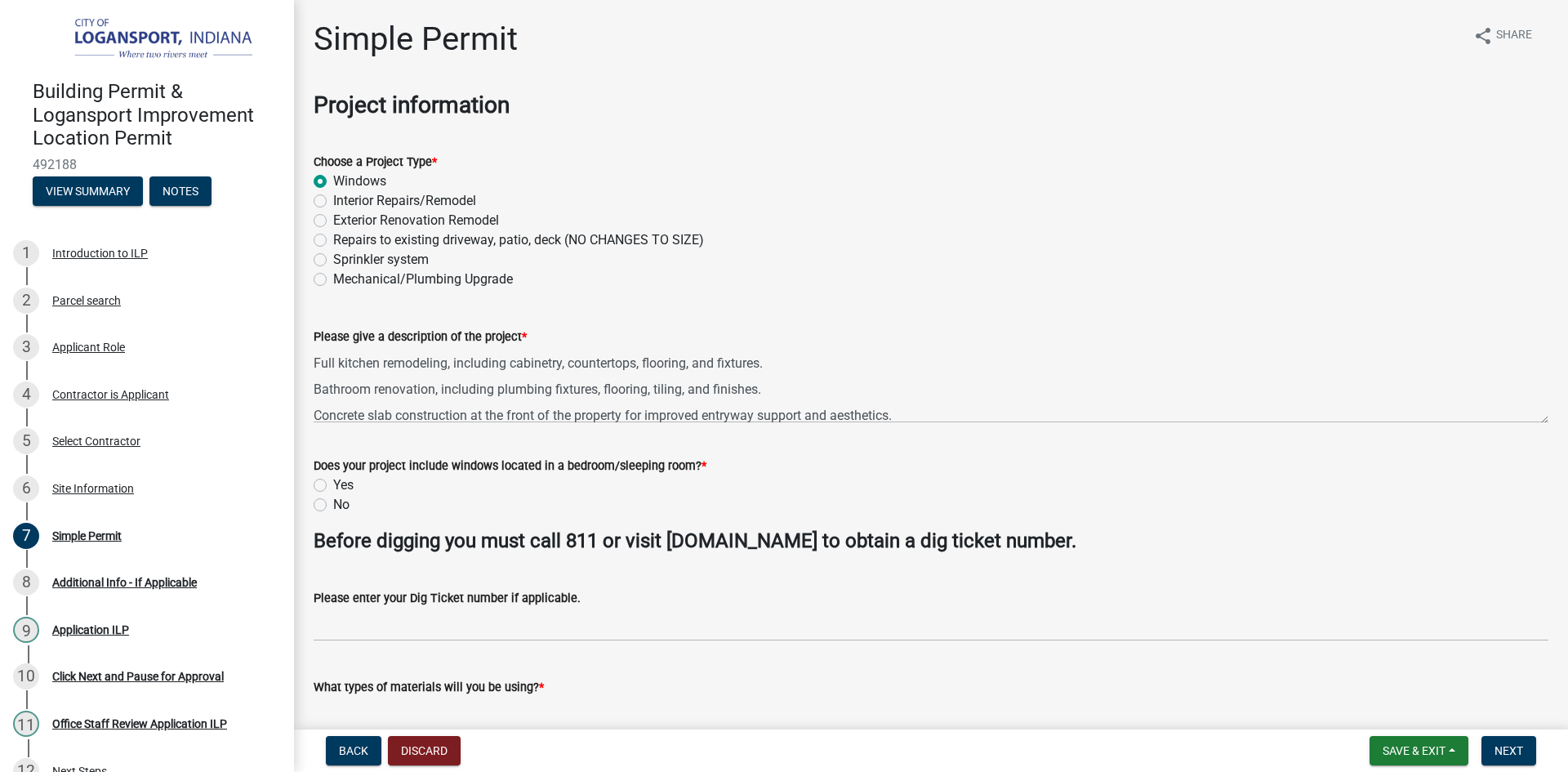
click at [334, 201] on label "Interior Repairs/Remodel" at bounding box center [405, 201] width 143 height 20
click at [334, 201] on input "Interior Repairs/Remodel" at bounding box center [339, 196] width 11 height 11
radio input "true"
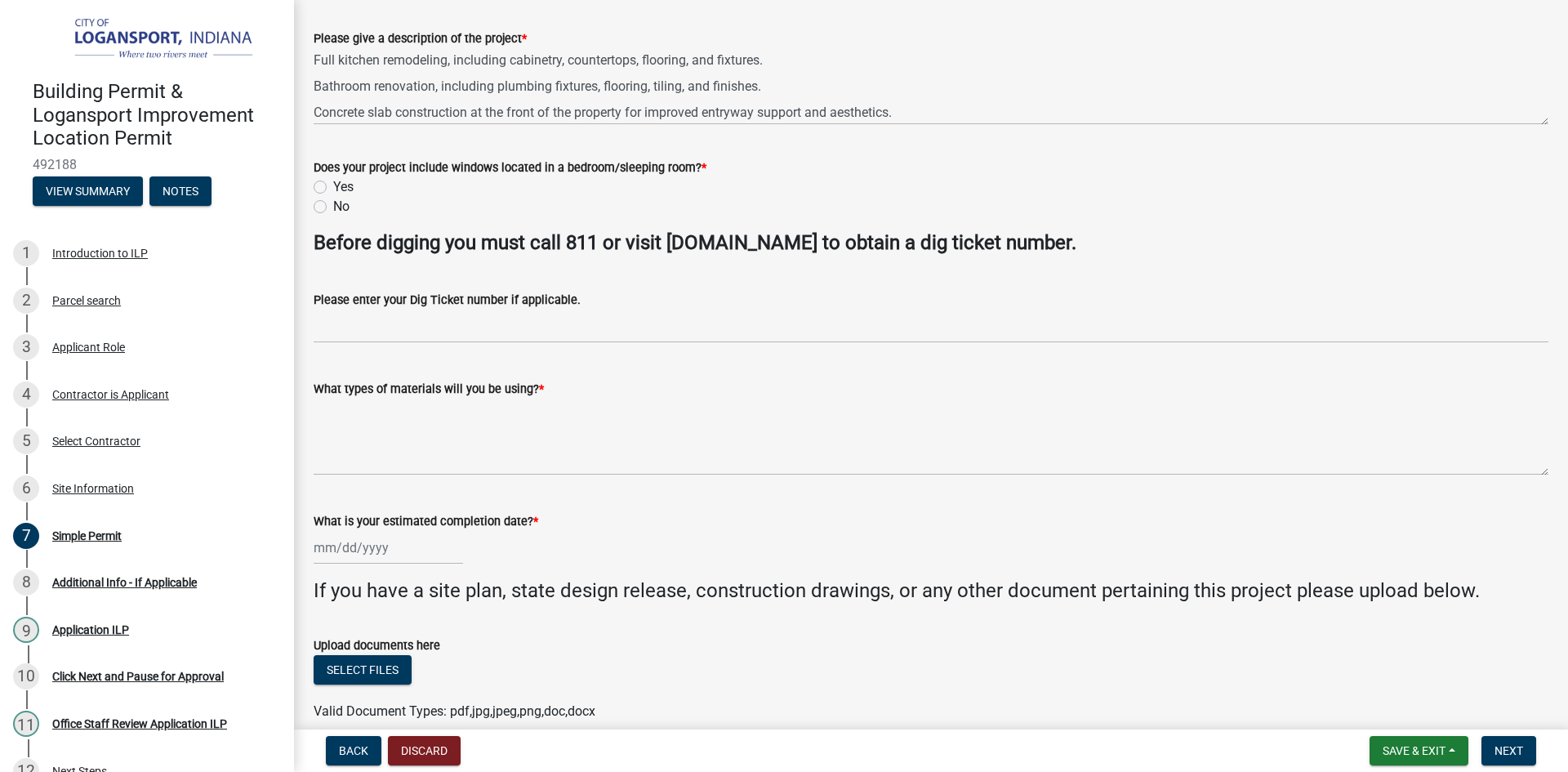
scroll to position [327, 0]
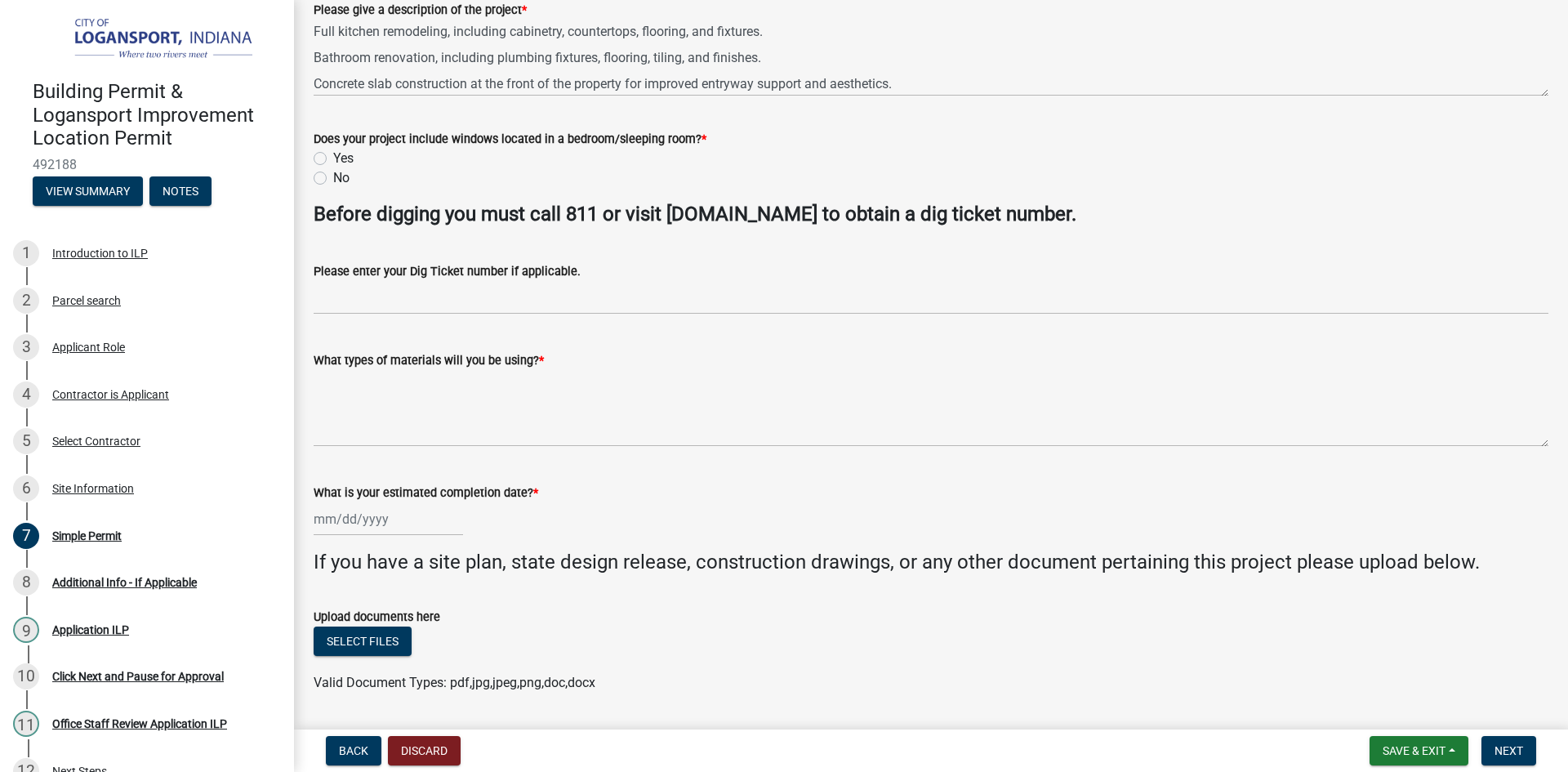
click at [334, 153] on label "Yes" at bounding box center [344, 159] width 21 height 20
click at [334, 153] on input "Yes" at bounding box center [339, 154] width 11 height 11
radio input "true"
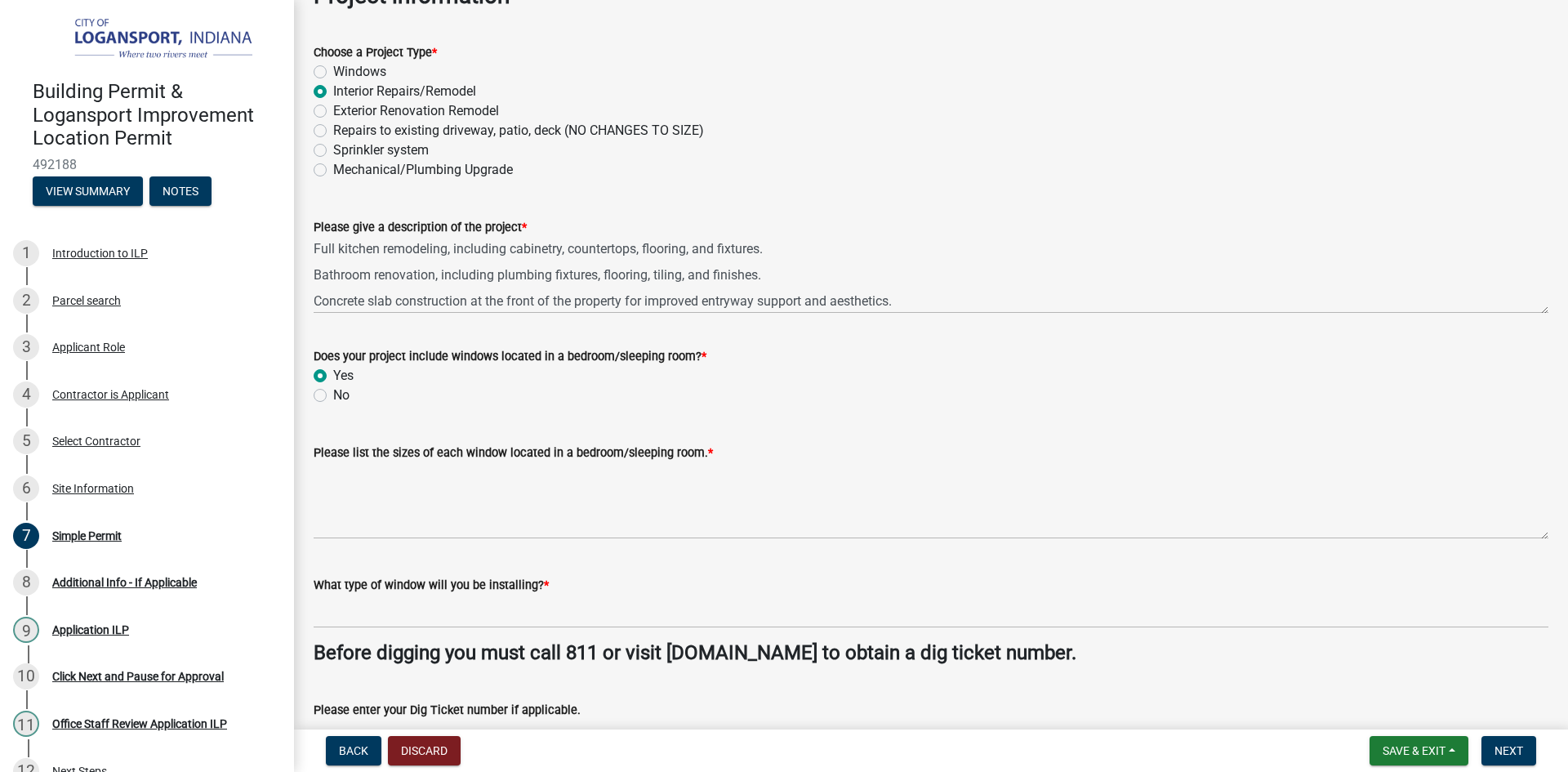
scroll to position [82, 0]
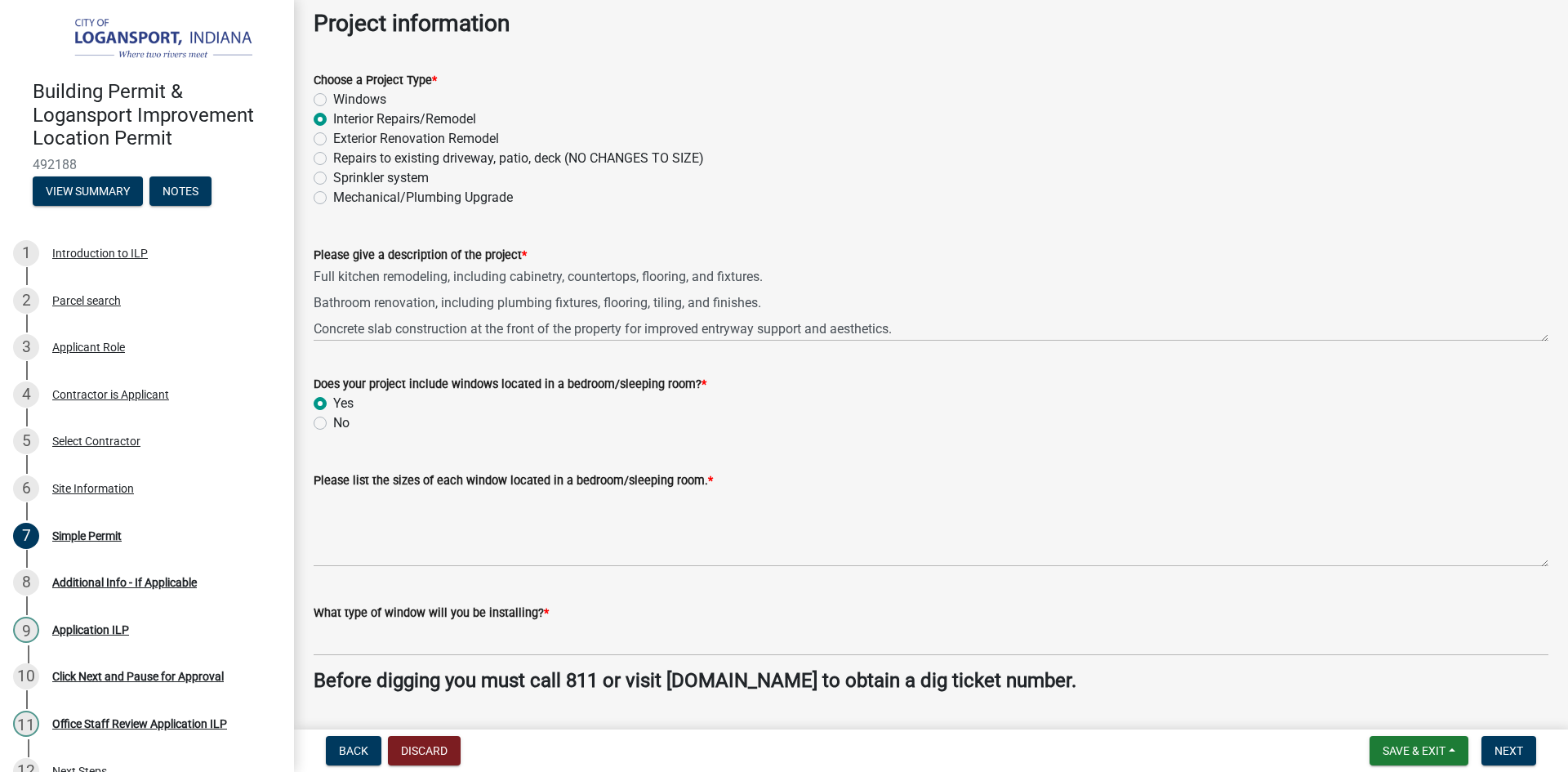
click at [334, 422] on label "No" at bounding box center [342, 423] width 17 height 20
click at [334, 422] on input "No" at bounding box center [339, 418] width 11 height 11
radio input "true"
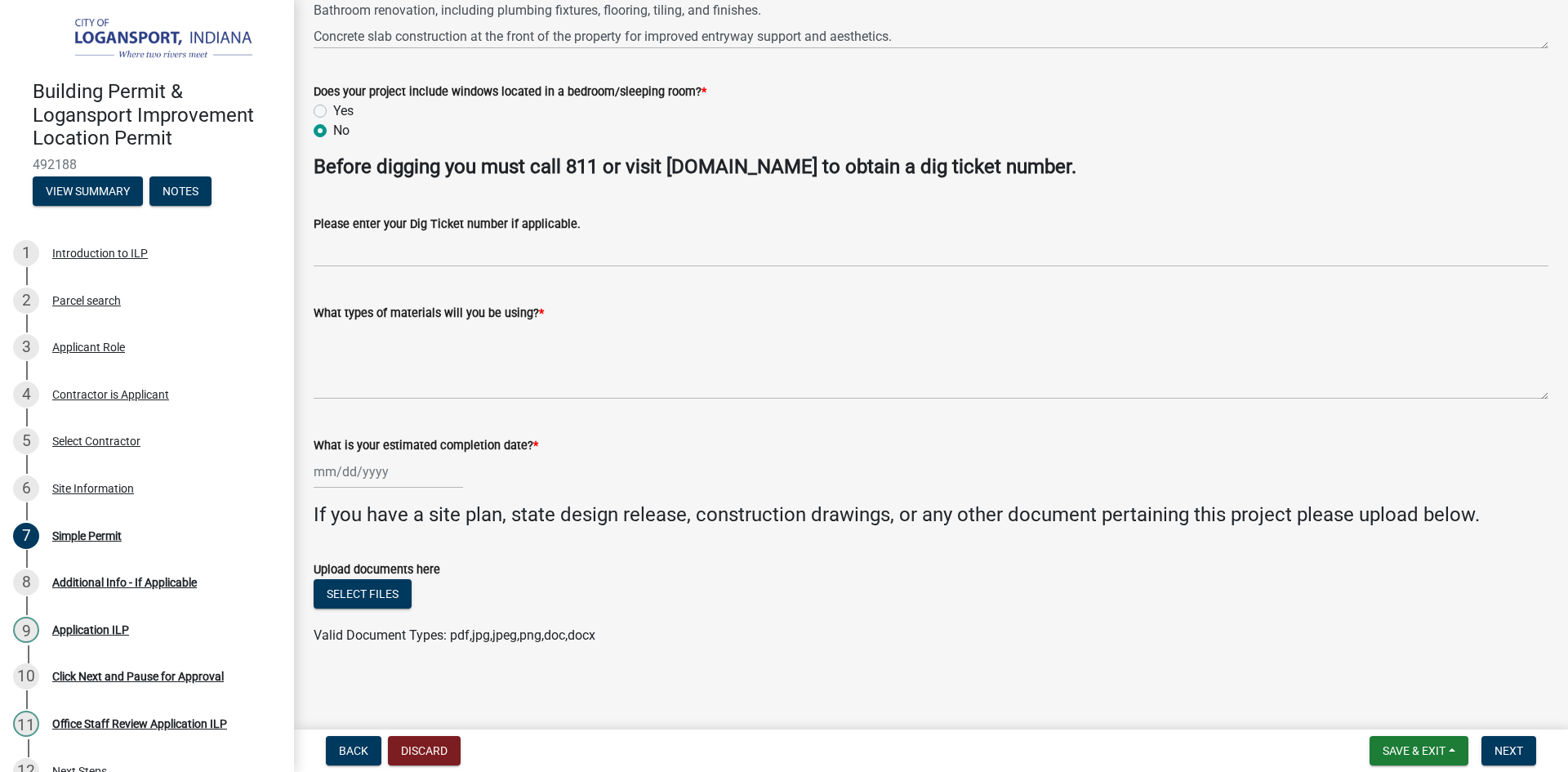
scroll to position [375, 0]
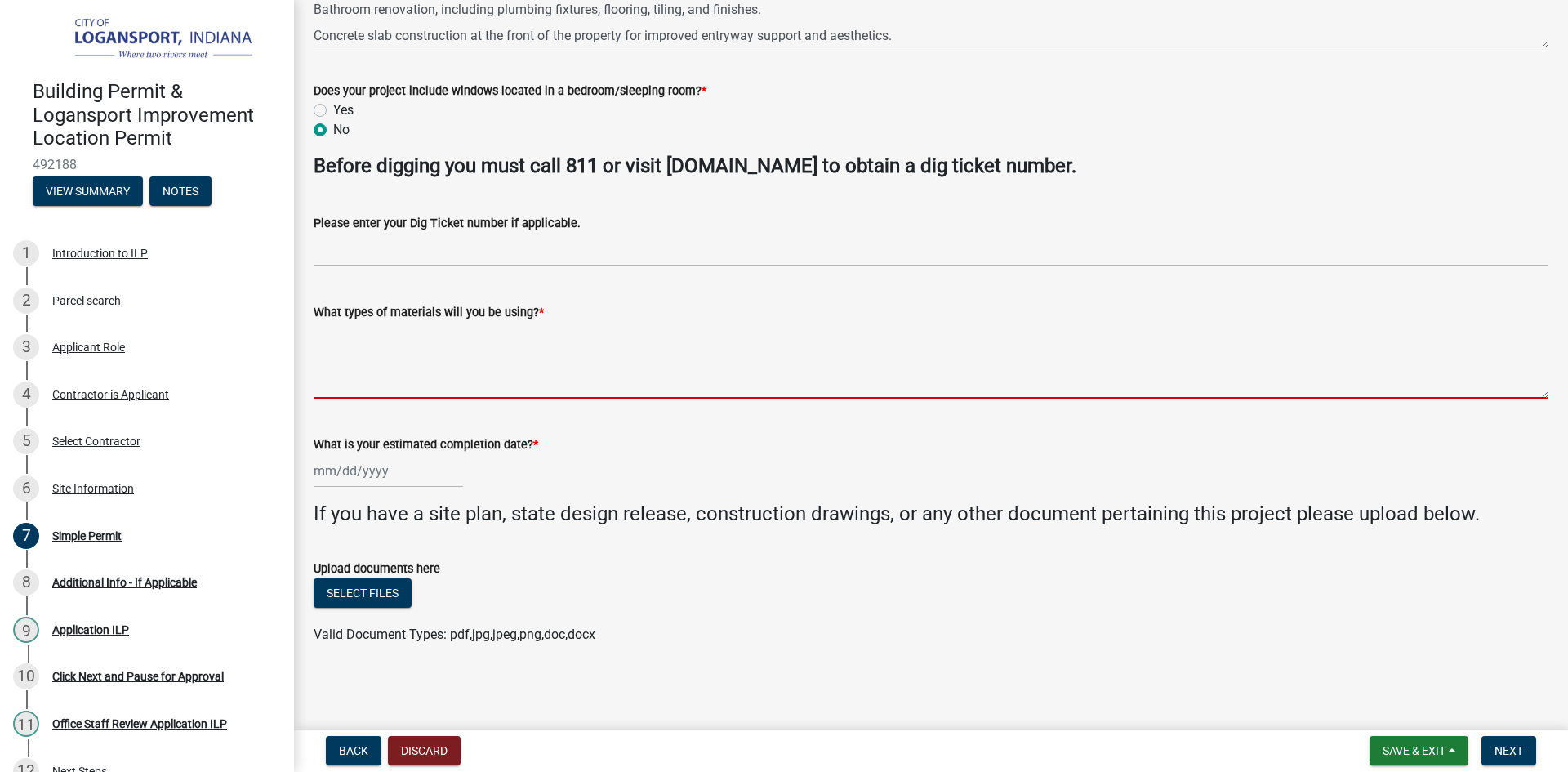
click at [364, 374] on textarea "What types of materials will you be using? *" at bounding box center [931, 360] width 1235 height 77
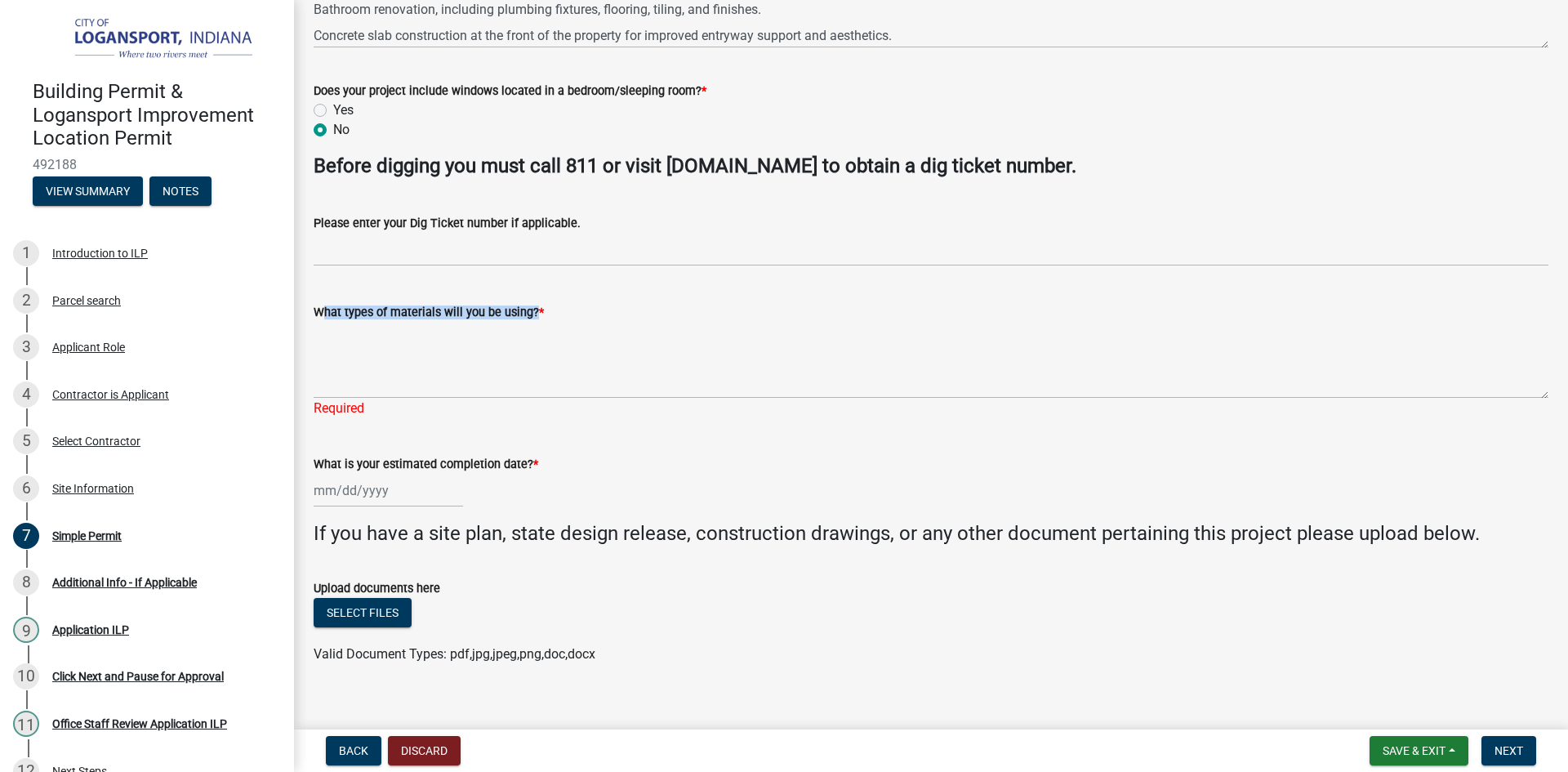
drag, startPoint x: 524, startPoint y: 311, endPoint x: 342, endPoint y: 314, distance: 182.0
click at [308, 306] on div "What types of materials will you be using? * Required" at bounding box center [931, 349] width 1259 height 139
copy label "What types of materials will you be using"
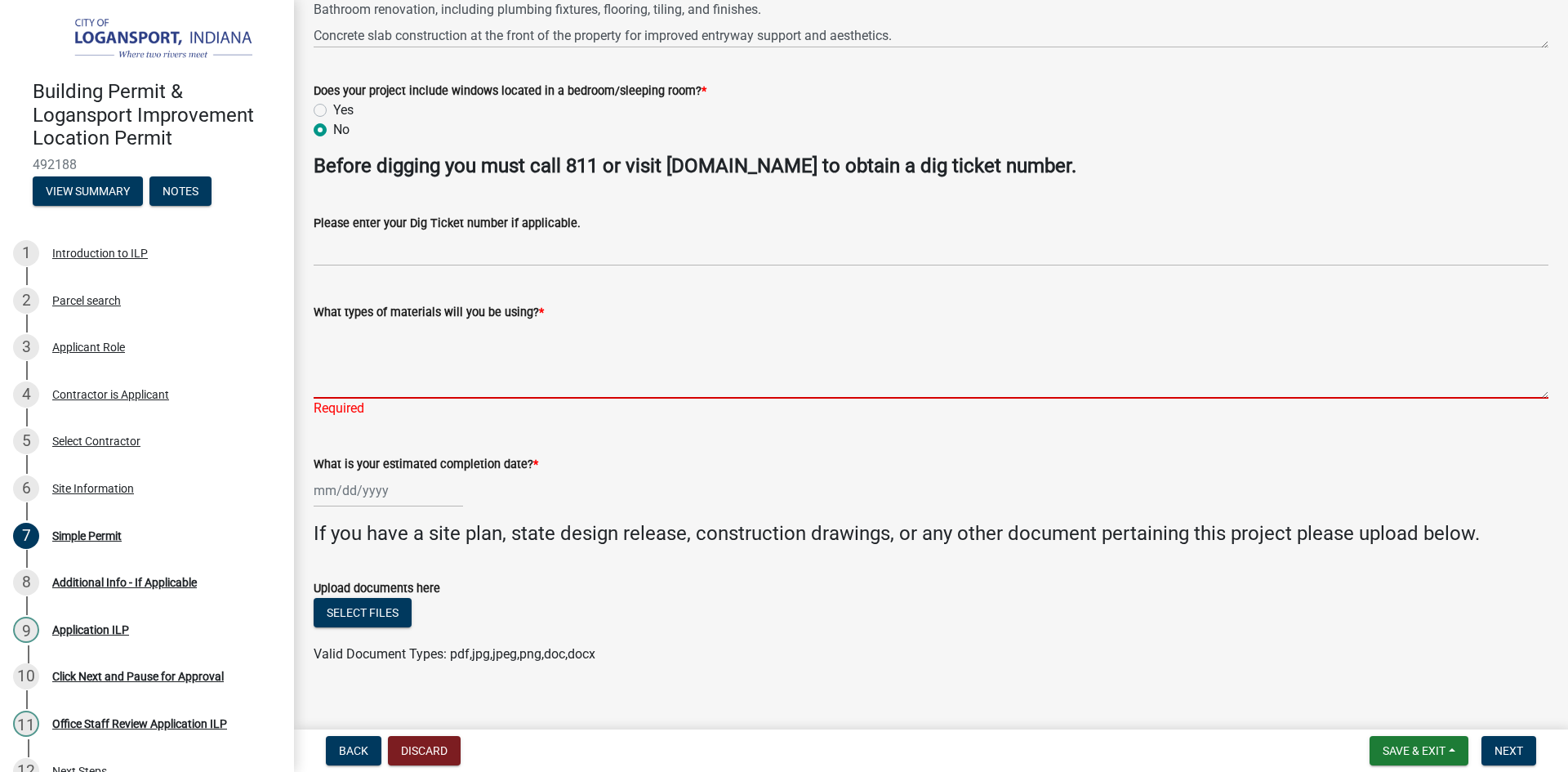
paste textarea "For this project, we will be using high-quality, code-compliant materials suita…"
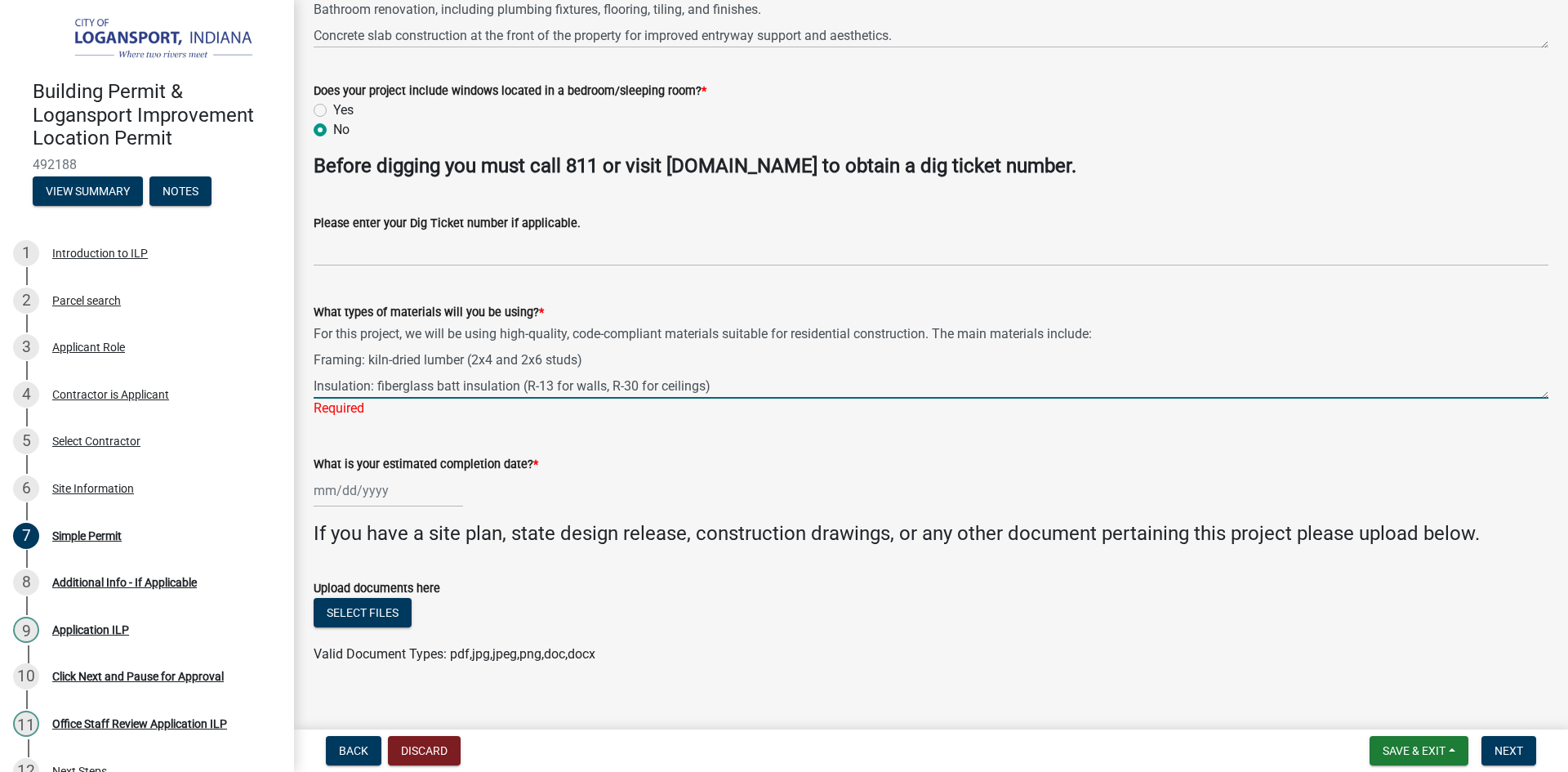
scroll to position [179, 0]
type textarea "For this project, we will be using high-quality, code-compliant materials suita…"
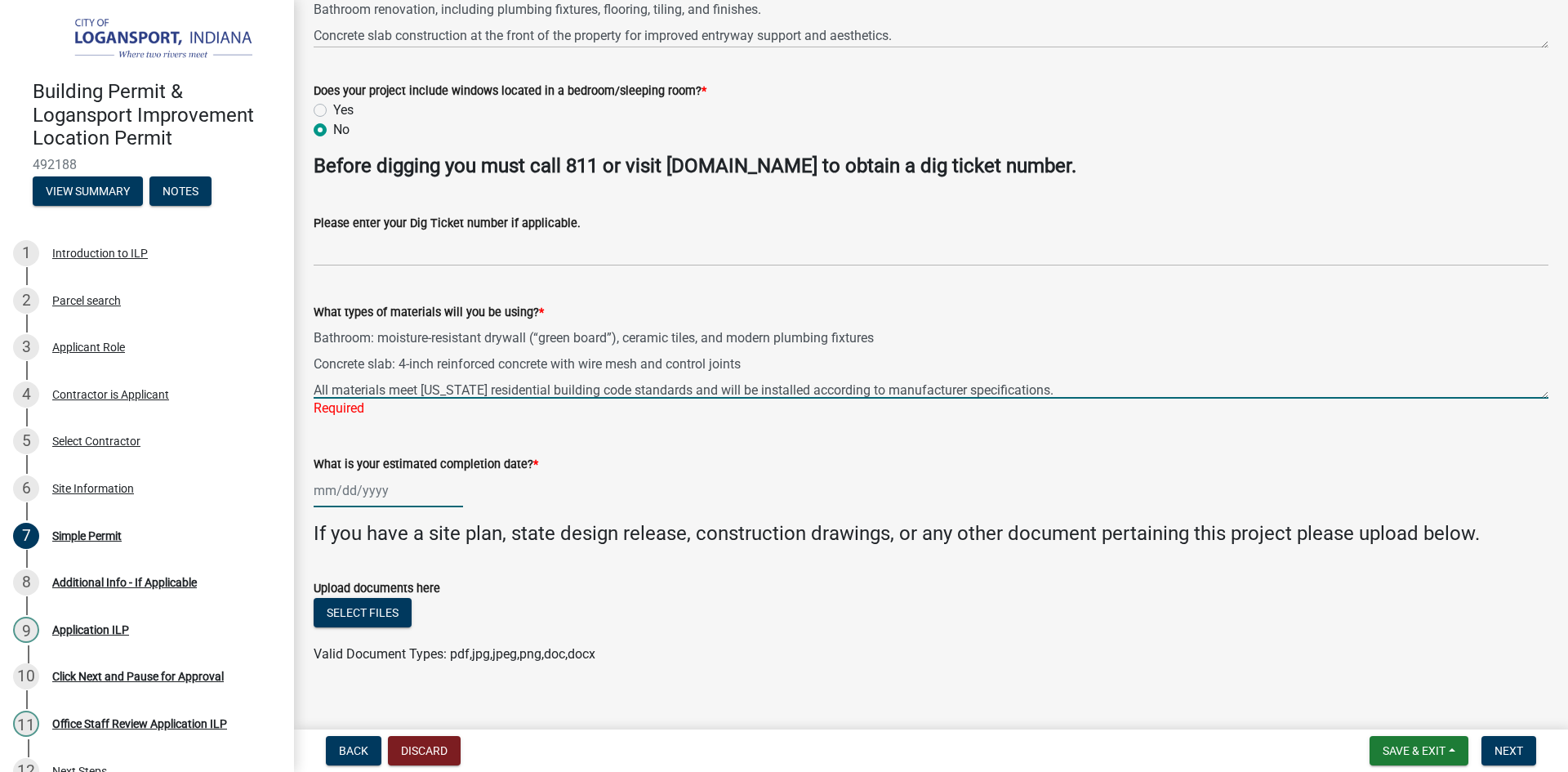
click at [387, 492] on div at bounding box center [388, 490] width 150 height 33
select select "10"
select select "2025"
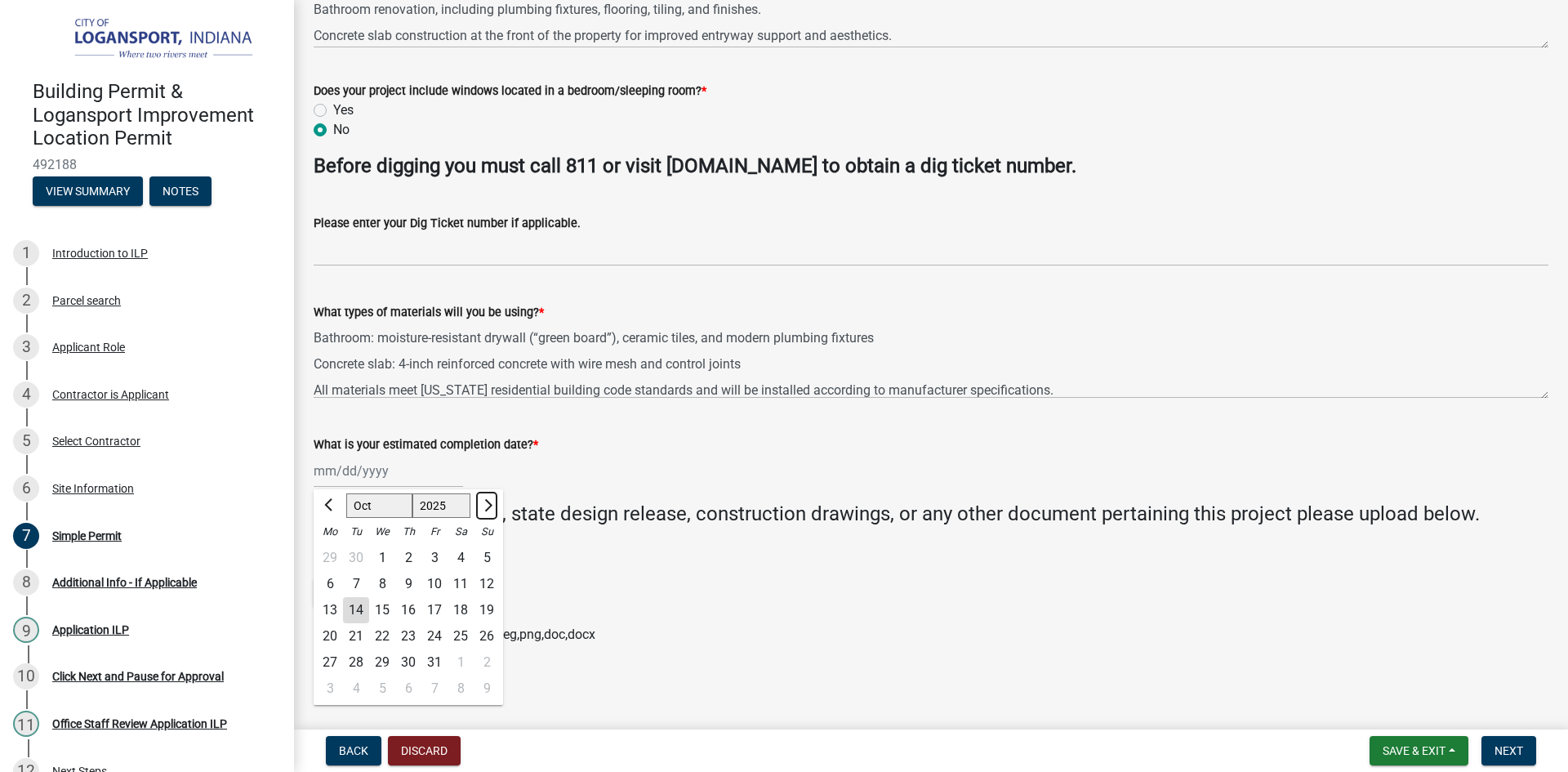
click at [488, 505] on span "Next month" at bounding box center [486, 505] width 12 height 12
select select "12"
click at [384, 660] on div "31" at bounding box center [382, 663] width 26 height 27
type input "[DATE]"
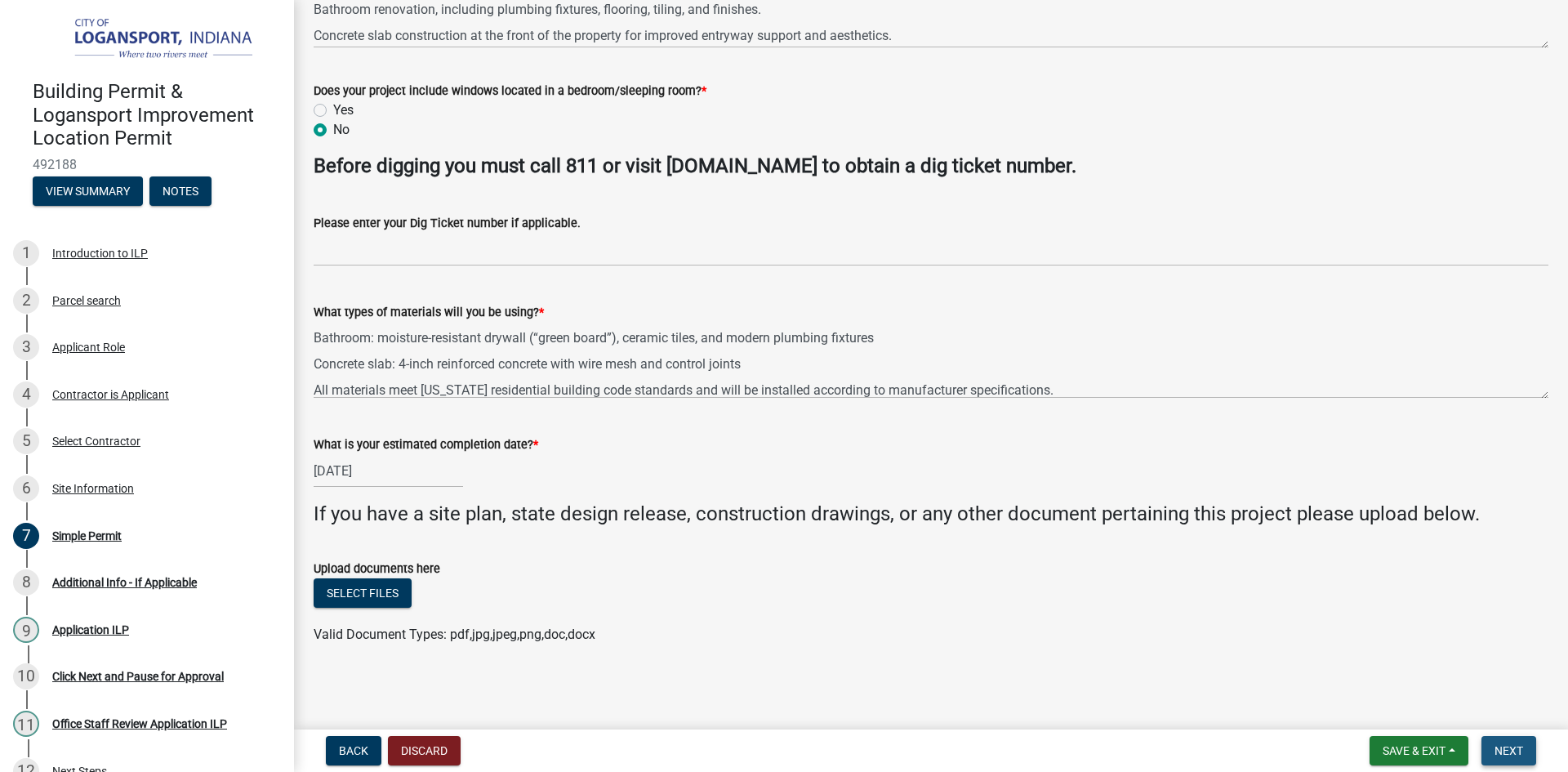
click at [1515, 746] on span "Next" at bounding box center [1508, 751] width 29 height 13
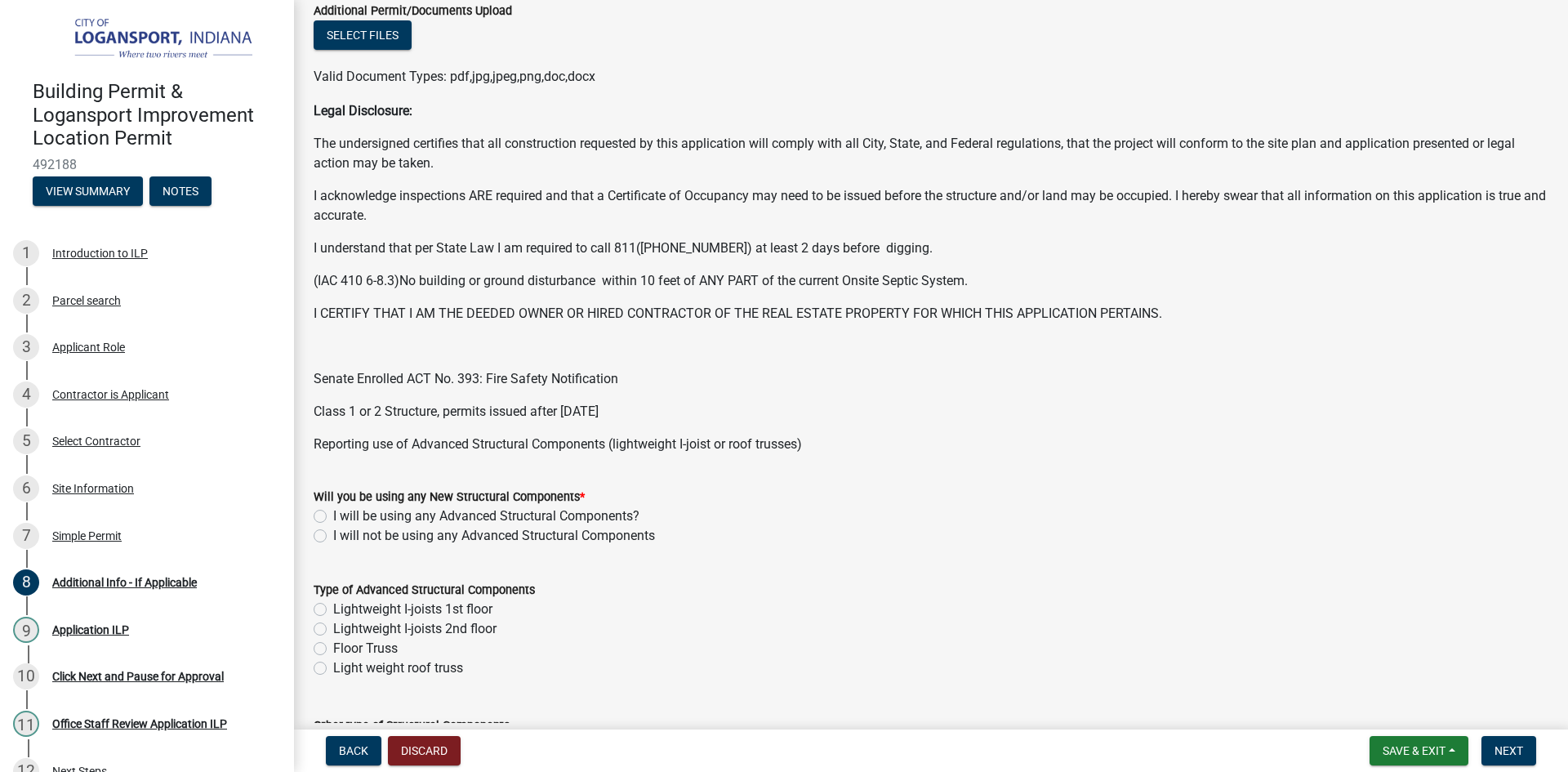
scroll to position [327, 0]
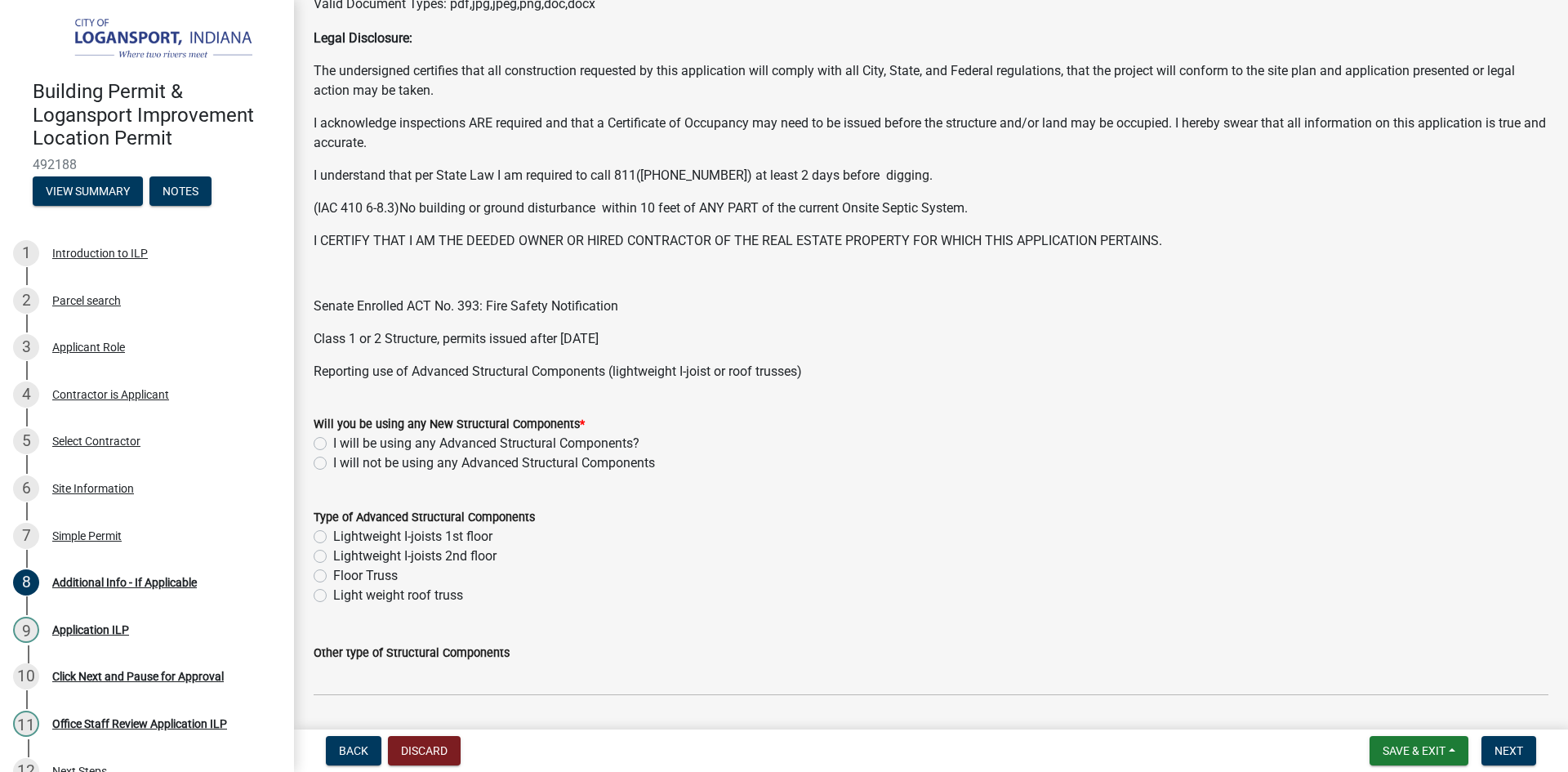
click at [334, 461] on label "I will not be using any Advanced Structural Components" at bounding box center [494, 464] width 322 height 20
click at [334, 461] on input "I will not be using any Advanced Structural Components" at bounding box center [339, 459] width 11 height 11
radio input "true"
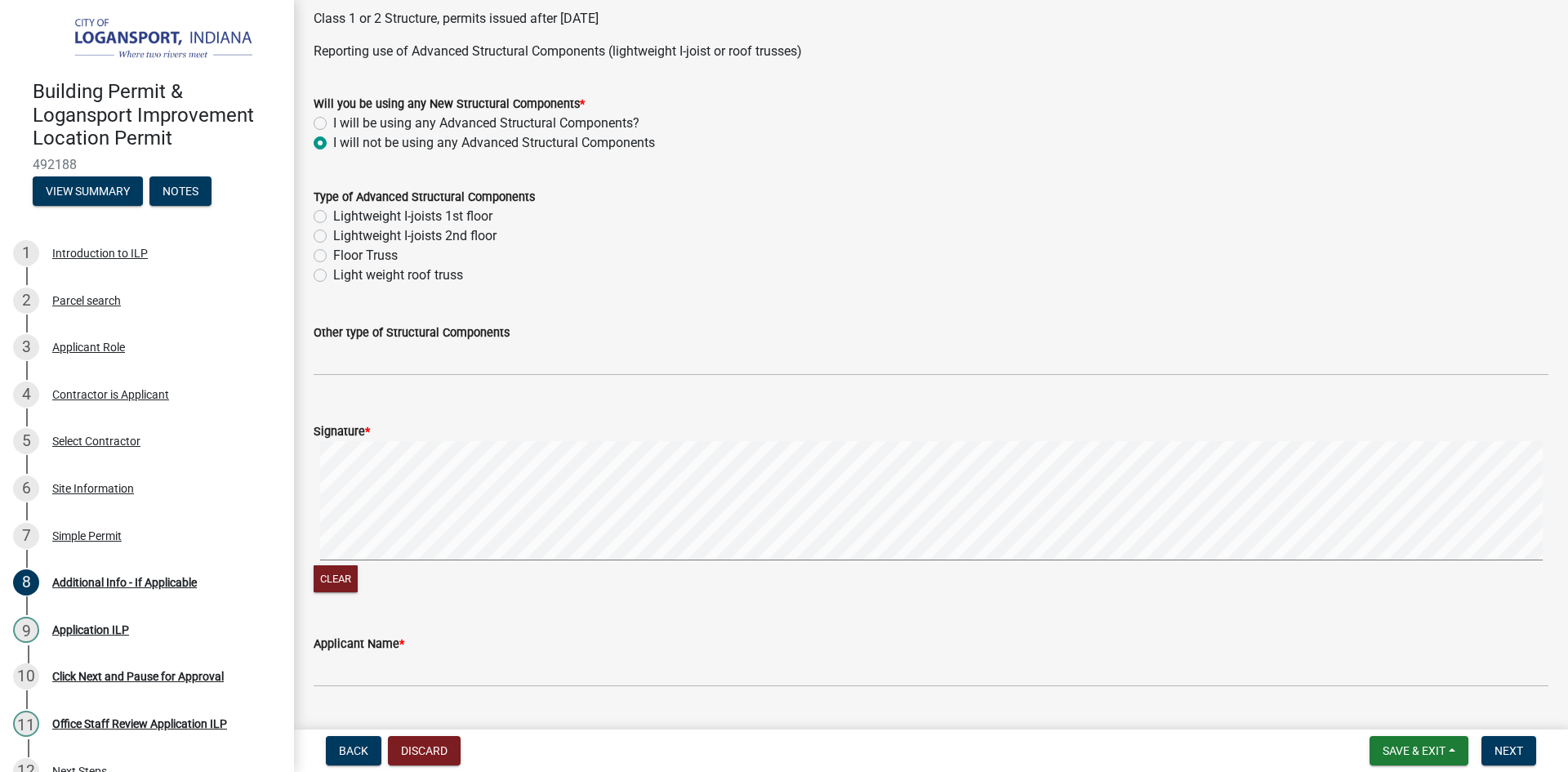
scroll to position [654, 0]
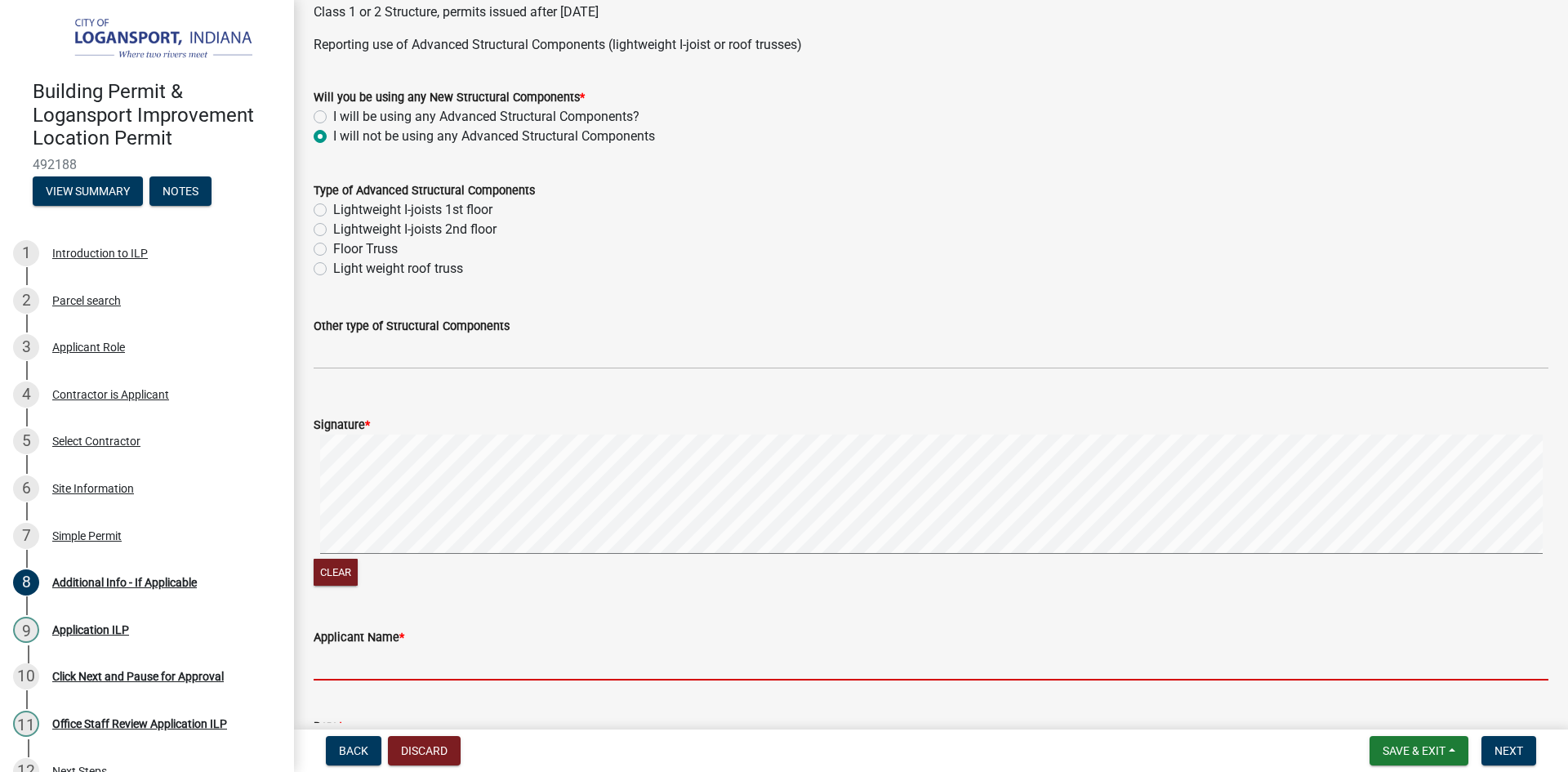
click at [467, 663] on input "Applicant Name *" at bounding box center [931, 663] width 1235 height 33
type input "[PERSON_NAME]"
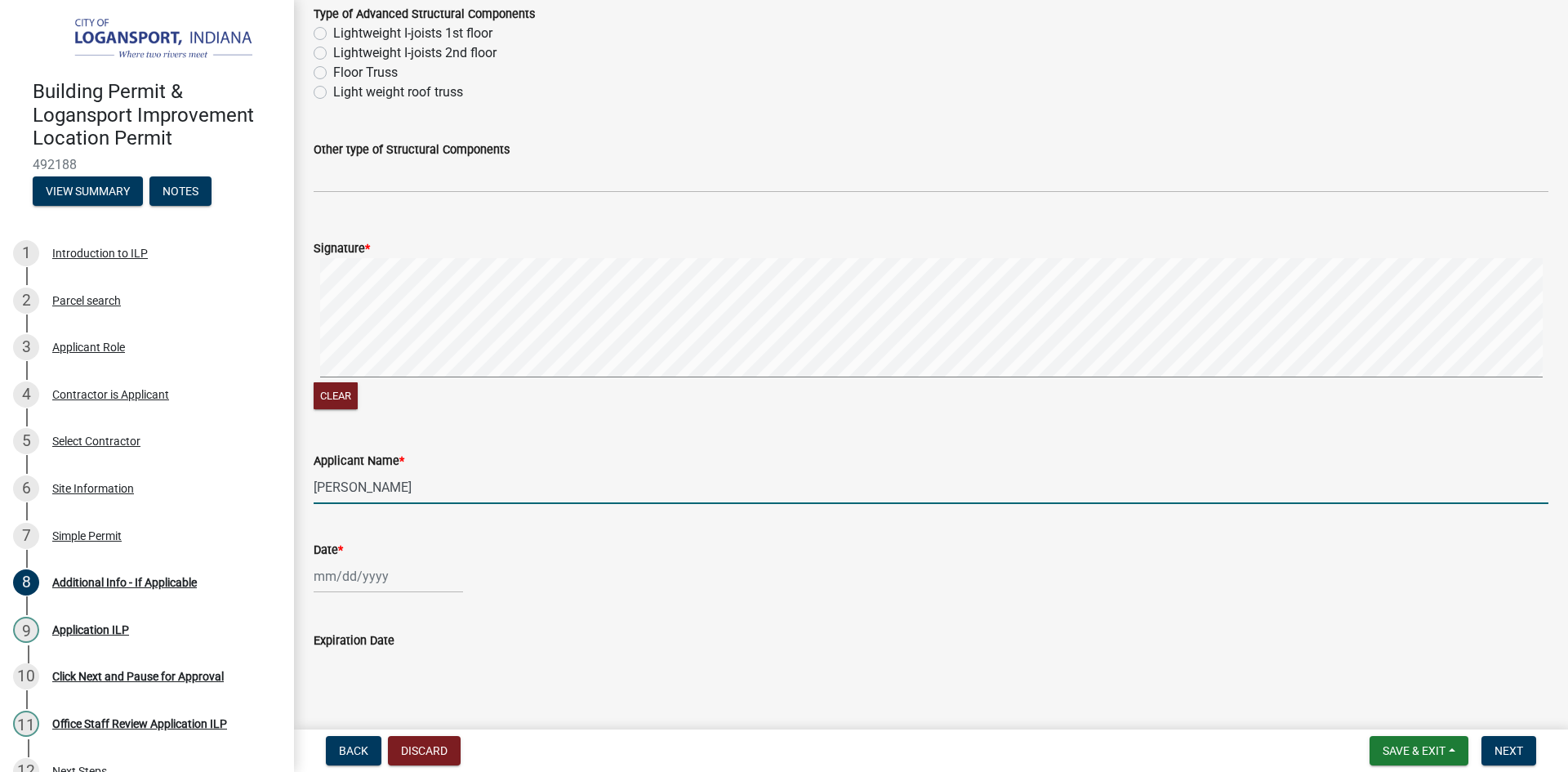
scroll to position [869, 0]
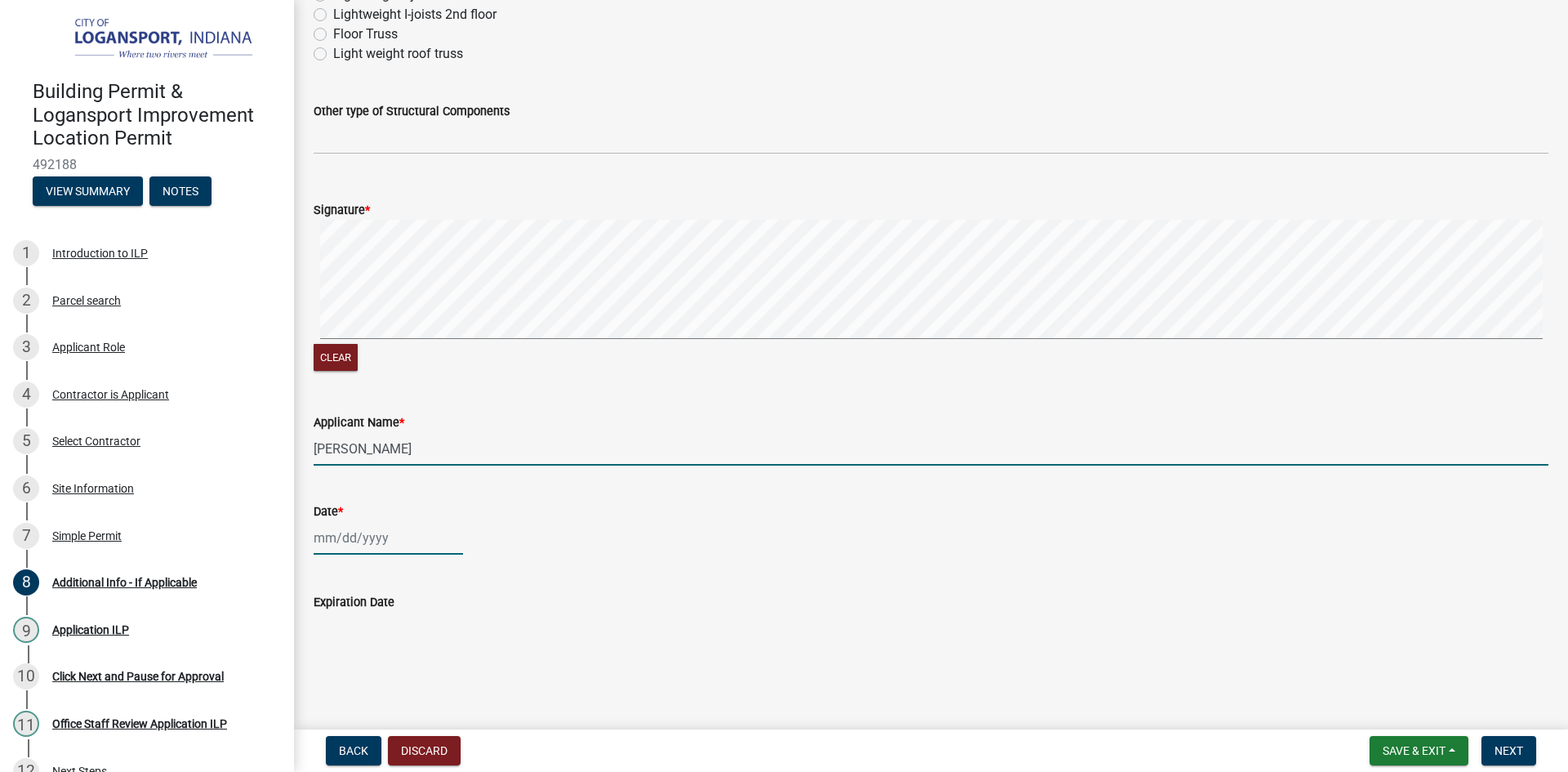
click at [373, 544] on div at bounding box center [388, 538] width 150 height 33
select select "10"
select select "2025"
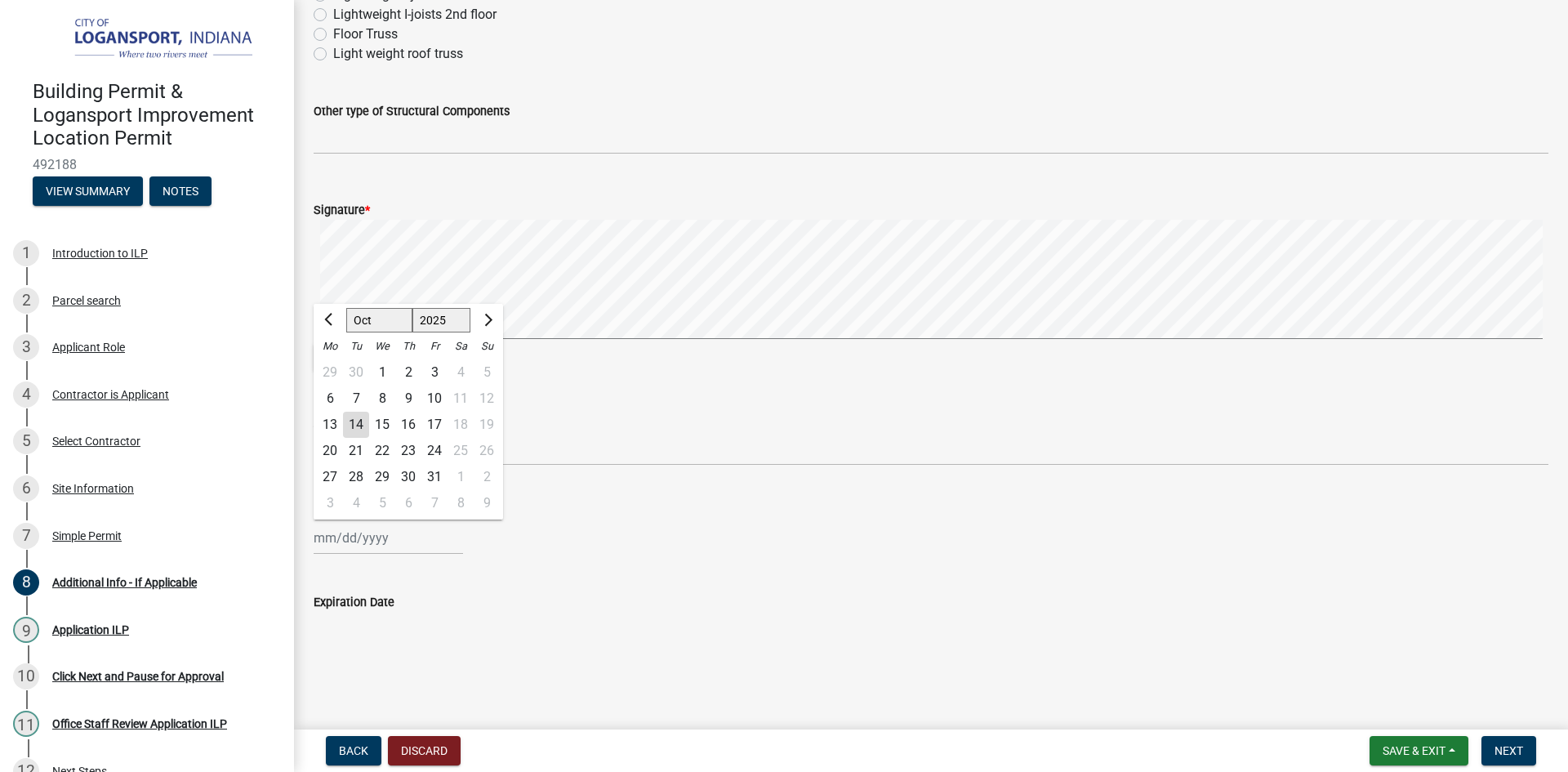
click at [354, 425] on div "14" at bounding box center [356, 425] width 26 height 27
type input "[DATE]"
click at [1521, 751] on span "Next" at bounding box center [1508, 751] width 29 height 13
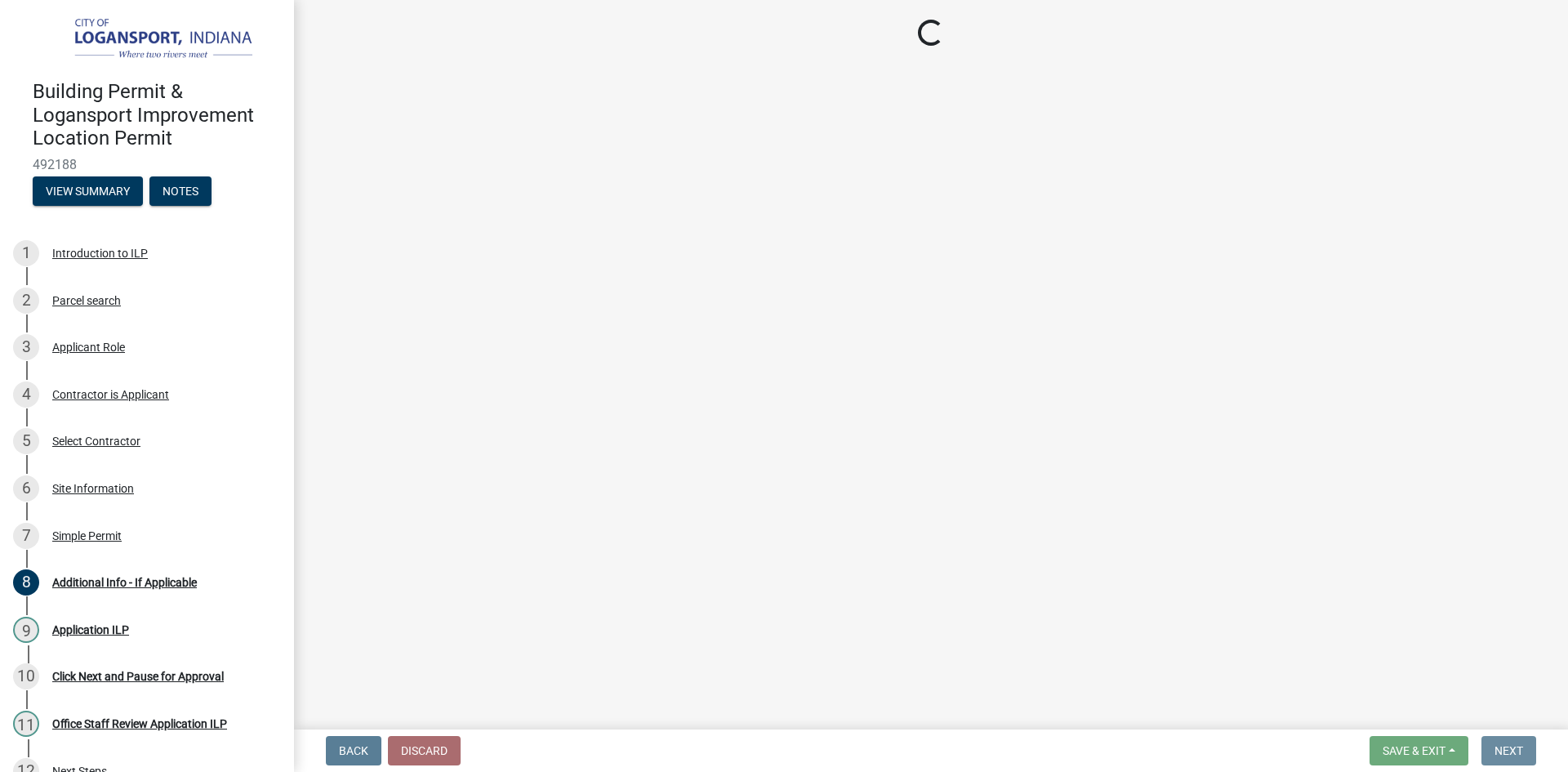
scroll to position [0, 0]
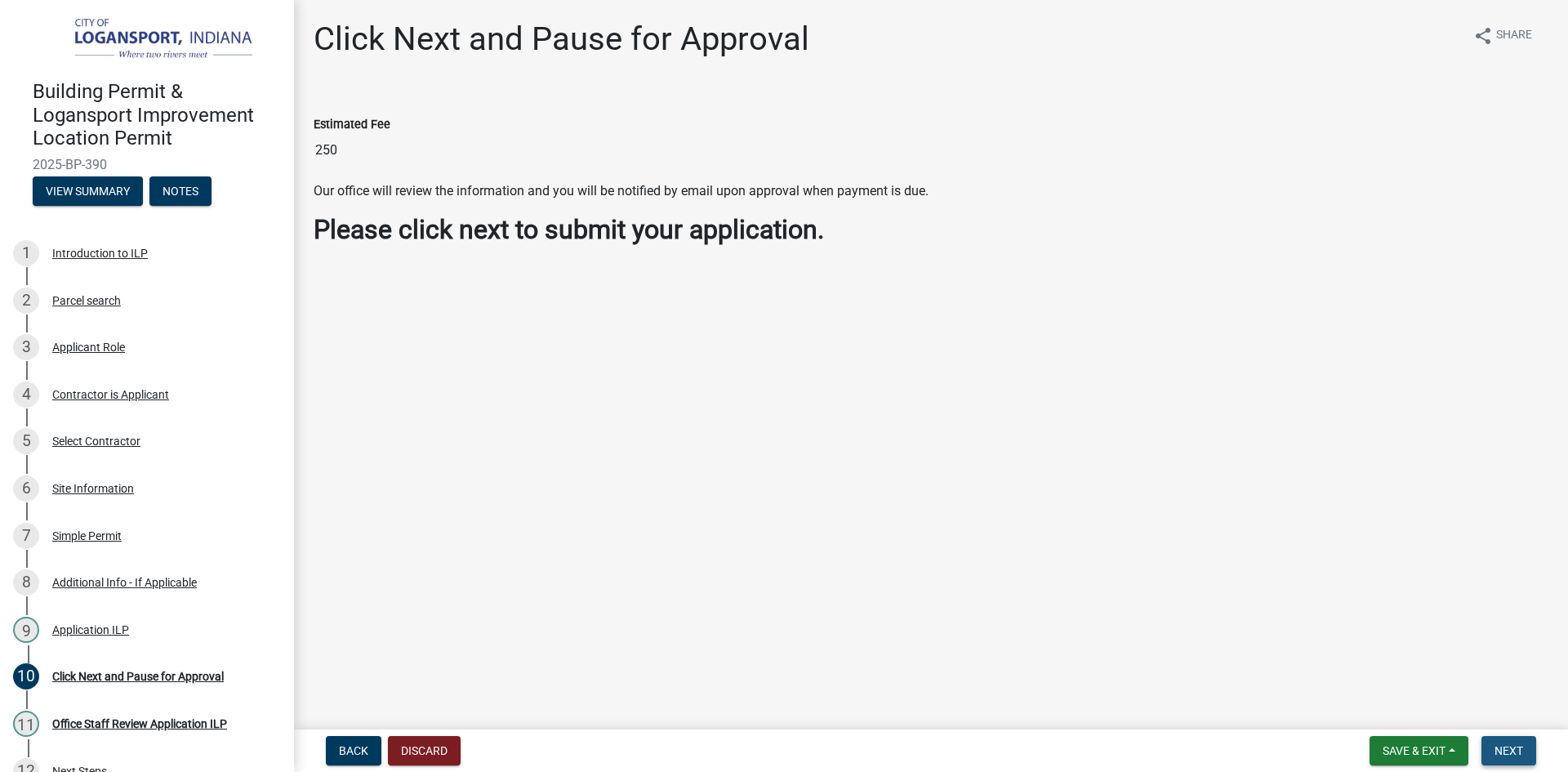
click at [1513, 747] on span "Next" at bounding box center [1508, 751] width 29 height 13
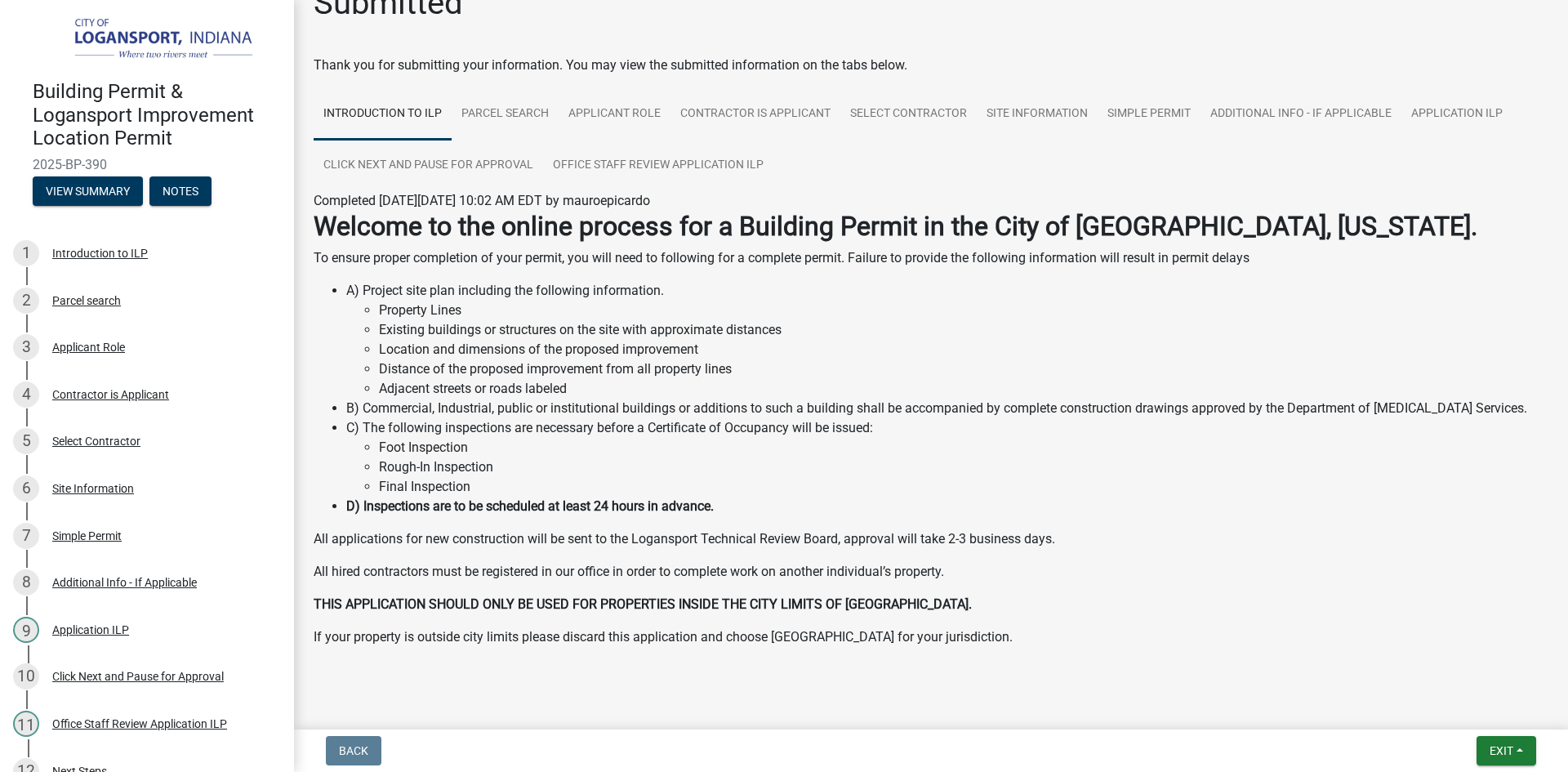
scroll to position [56, 0]
